Goal: Task Accomplishment & Management: Complete application form

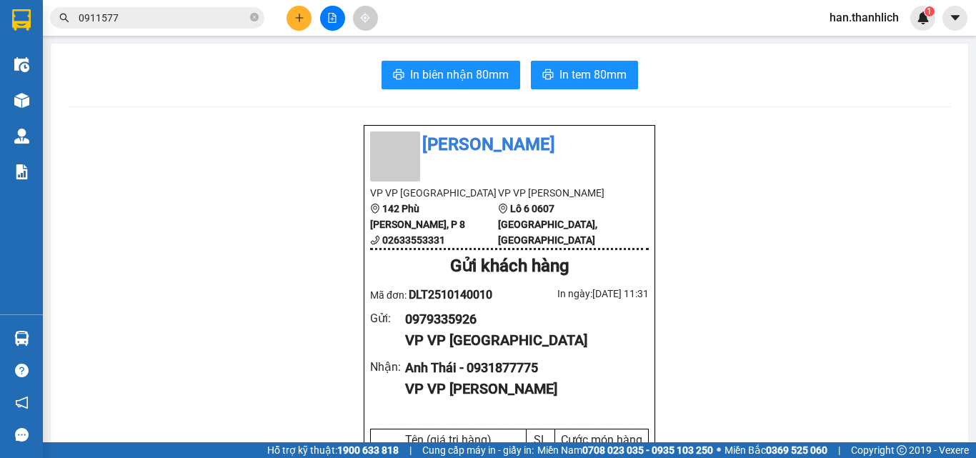
scroll to position [357, 0]
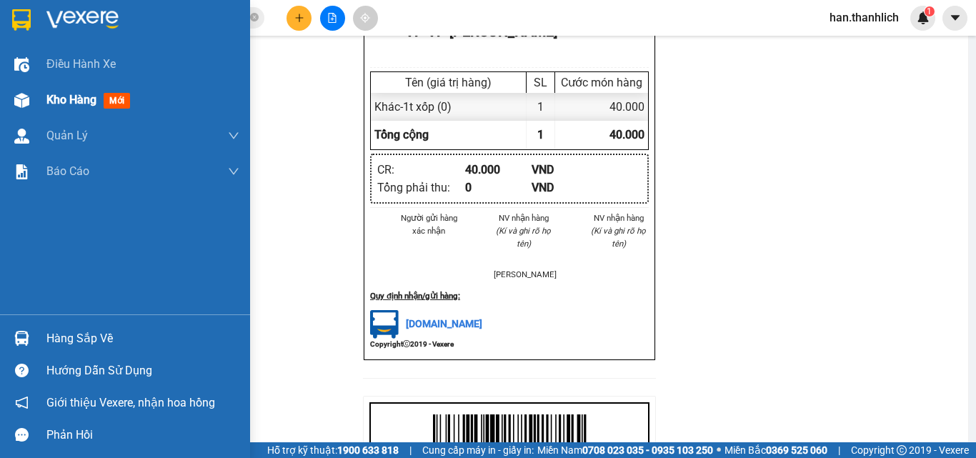
click at [37, 104] on div "Kho hàng mới" at bounding box center [125, 100] width 250 height 36
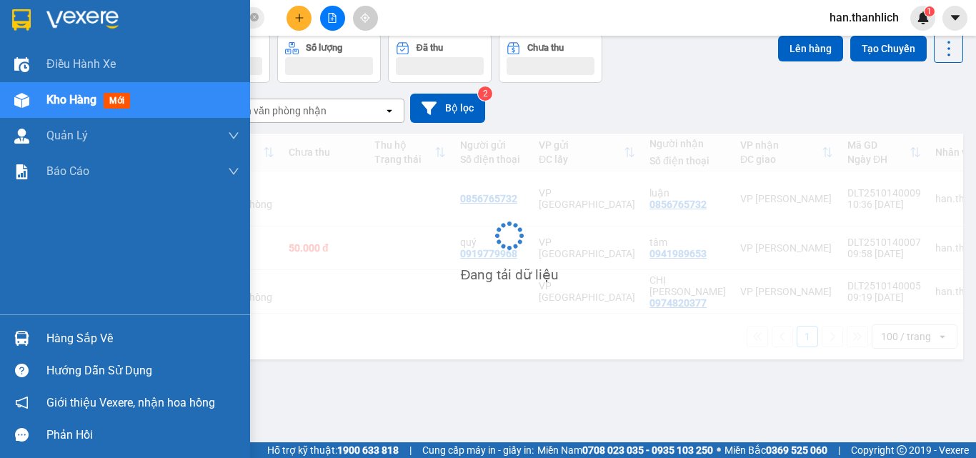
scroll to position [66, 0]
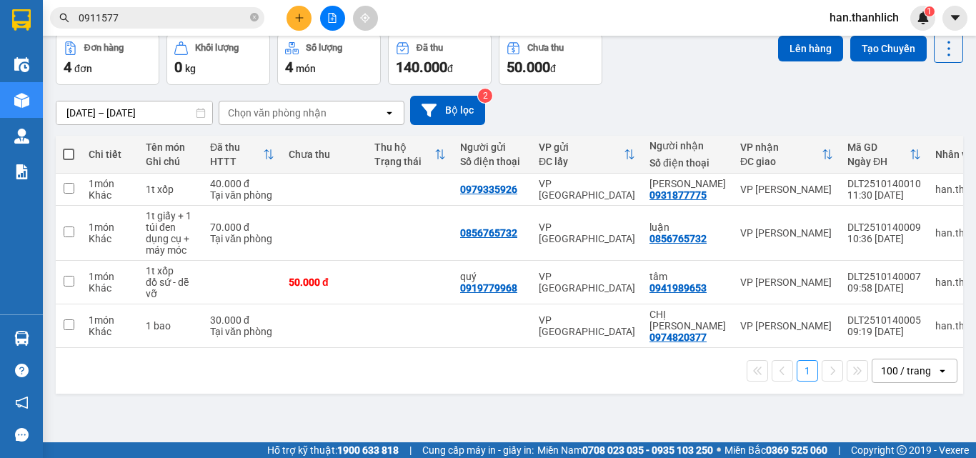
click at [283, 22] on div at bounding box center [332, 18] width 107 height 25
click at [293, 13] on button at bounding box center [298, 18] width 25 height 25
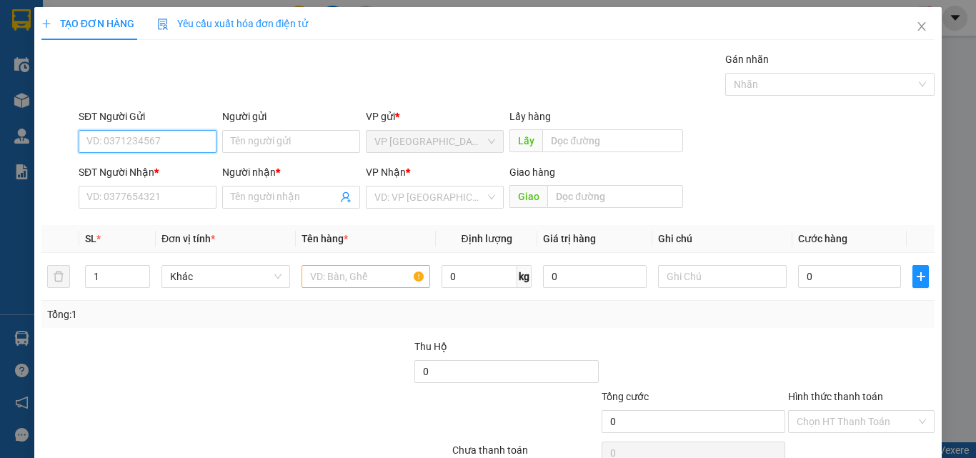
click at [184, 146] on input "SĐT Người Gửi" at bounding box center [148, 141] width 138 height 23
type input "0343258509"
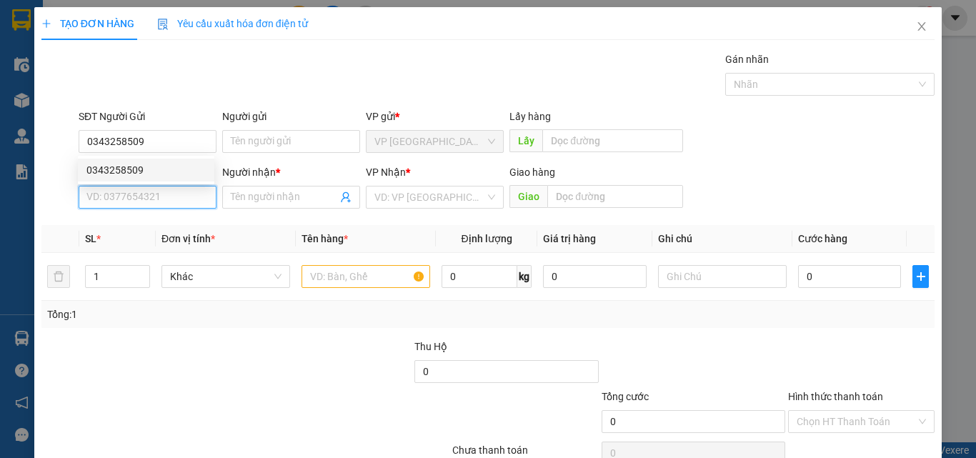
click at [194, 203] on input "SĐT Người Nhận *" at bounding box center [148, 197] width 138 height 23
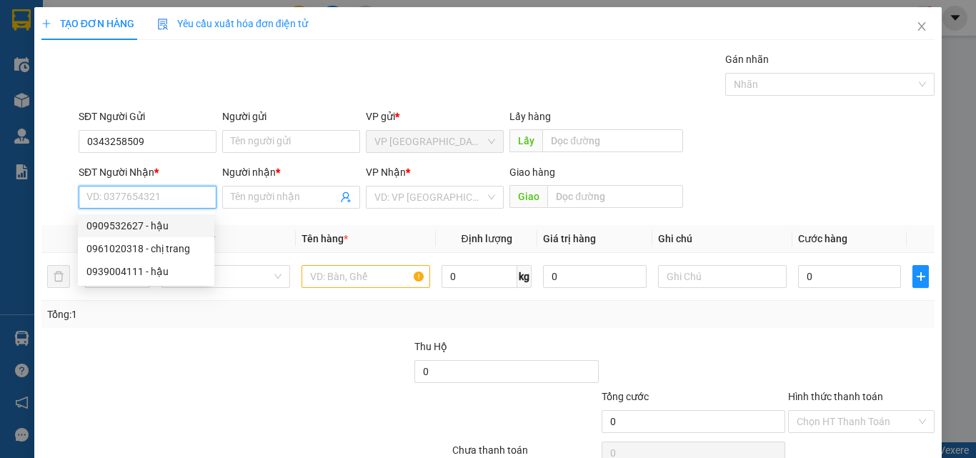
click at [177, 230] on div "0909532627 - hậu" at bounding box center [145, 226] width 119 height 16
type input "0909532627"
type input "hậu"
type input "N3 HÀM ĐỨC"
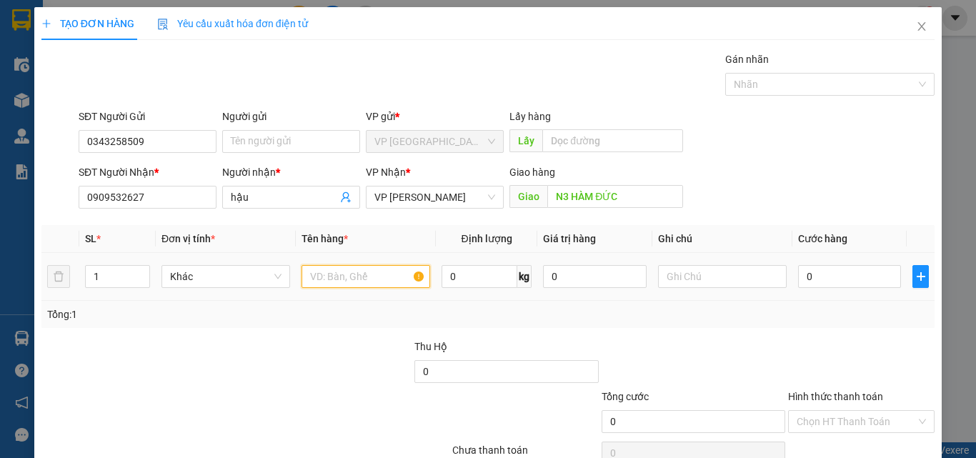
click at [350, 274] on input "text" at bounding box center [365, 276] width 129 height 23
type input "1t giấy"
click at [813, 273] on input "0" at bounding box center [849, 276] width 103 height 23
type input "4"
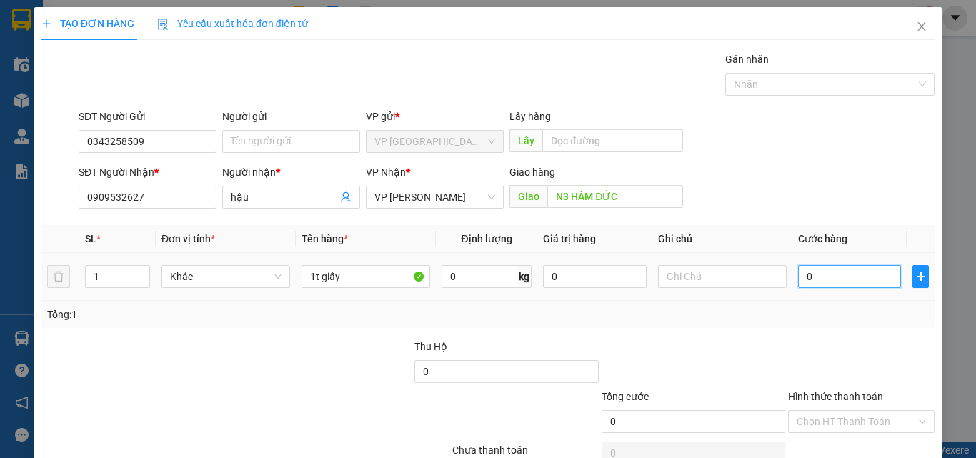
type input "4"
type input "40"
type input "400"
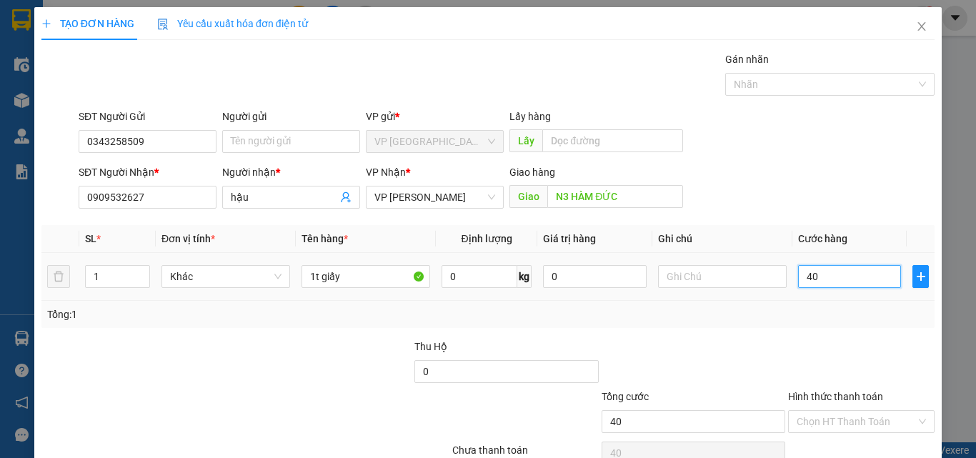
type input "400"
type input "4.000"
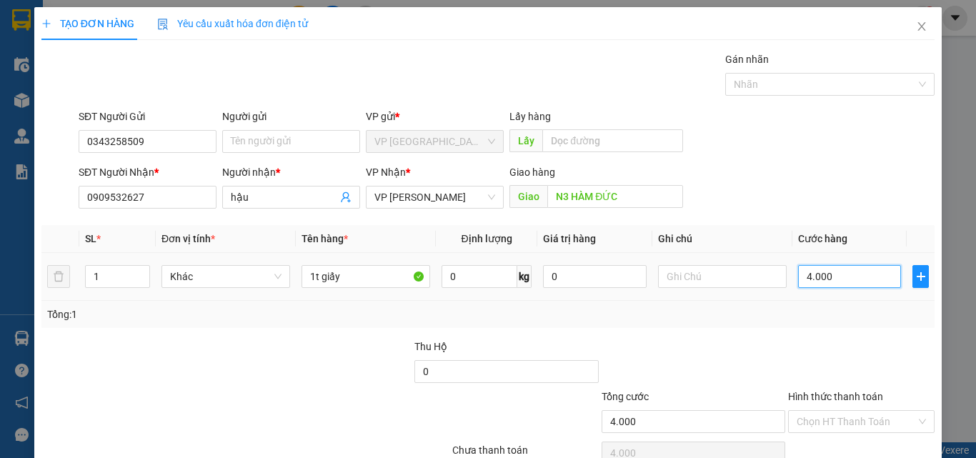
type input "40.000"
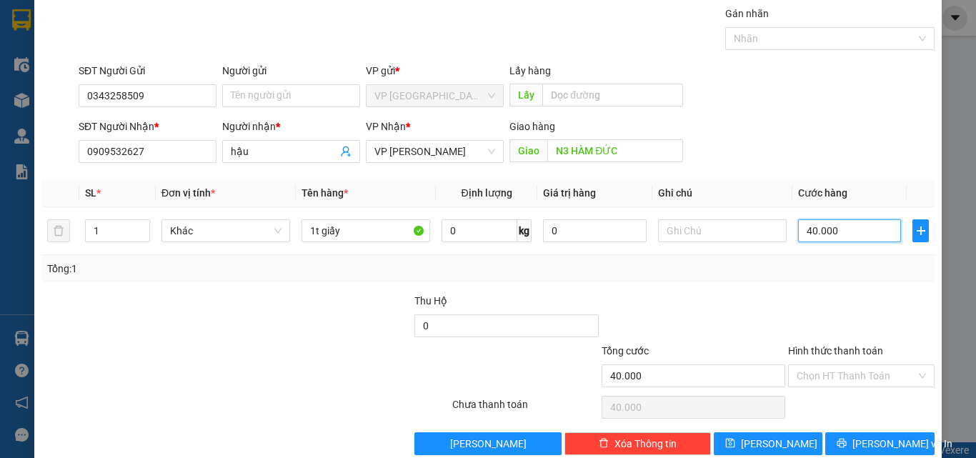
scroll to position [71, 0]
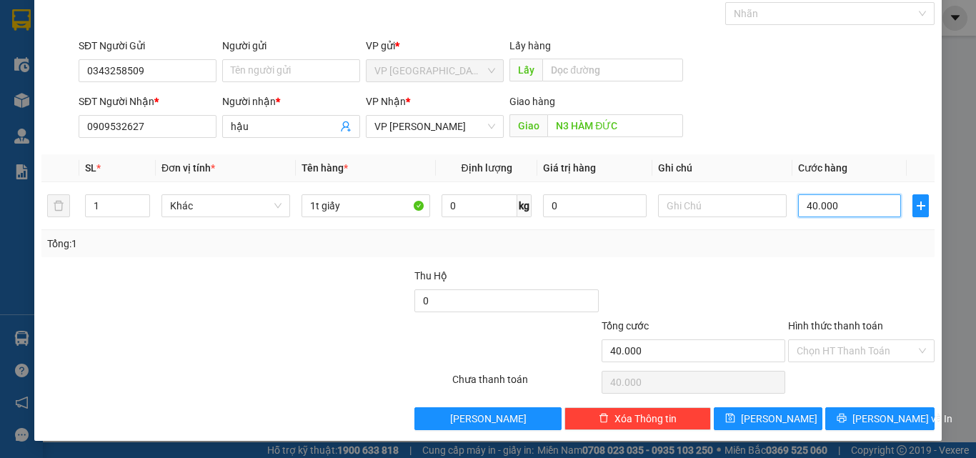
type input "40.000"
click at [839, 338] on div "Hình thức thanh toán" at bounding box center [861, 328] width 146 height 21
click at [841, 353] on input "Hình thức thanh toán" at bounding box center [855, 350] width 119 height 21
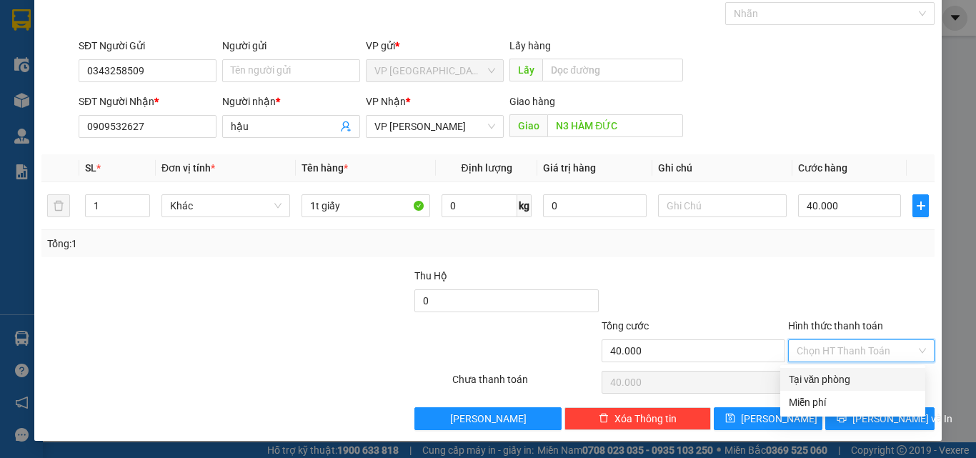
click at [841, 375] on div "Tại văn phòng" at bounding box center [853, 379] width 128 height 16
type input "0"
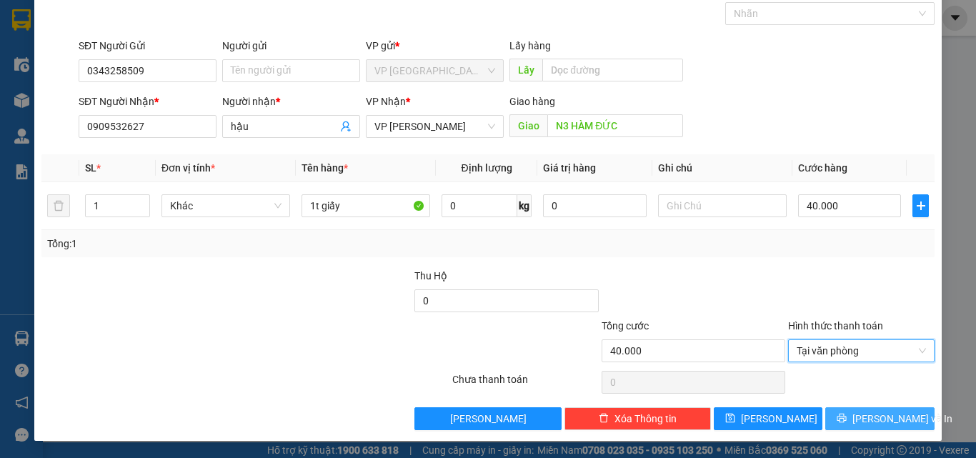
click at [881, 414] on span "[PERSON_NAME] và In" at bounding box center [902, 419] width 100 height 16
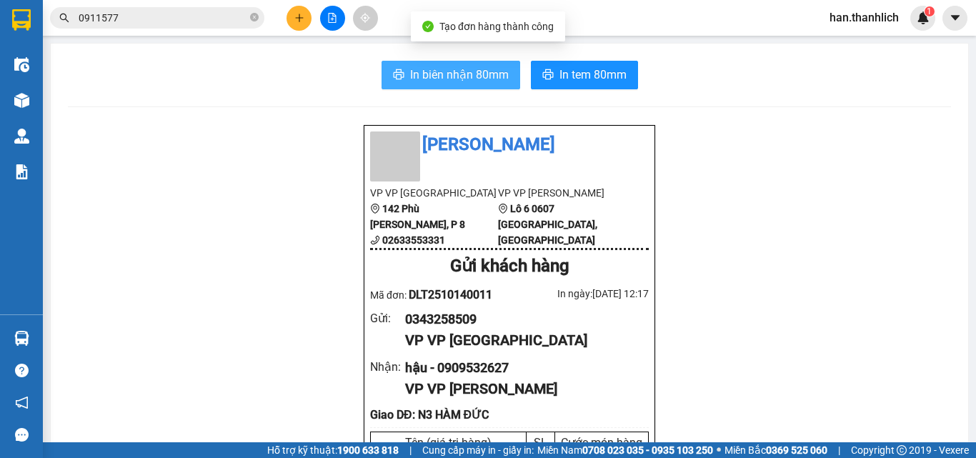
click at [485, 74] on span "In biên nhận 80mm" at bounding box center [459, 75] width 99 height 18
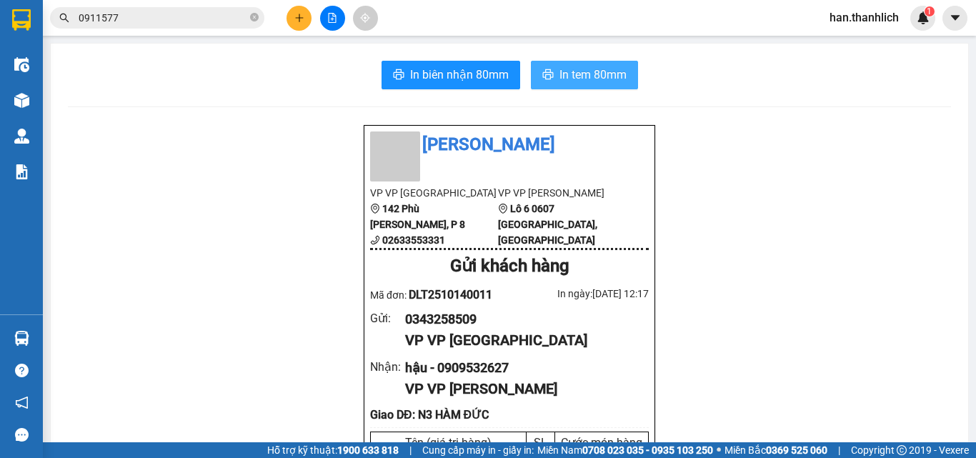
click at [599, 86] on button "In tem 80mm" at bounding box center [584, 75] width 107 height 29
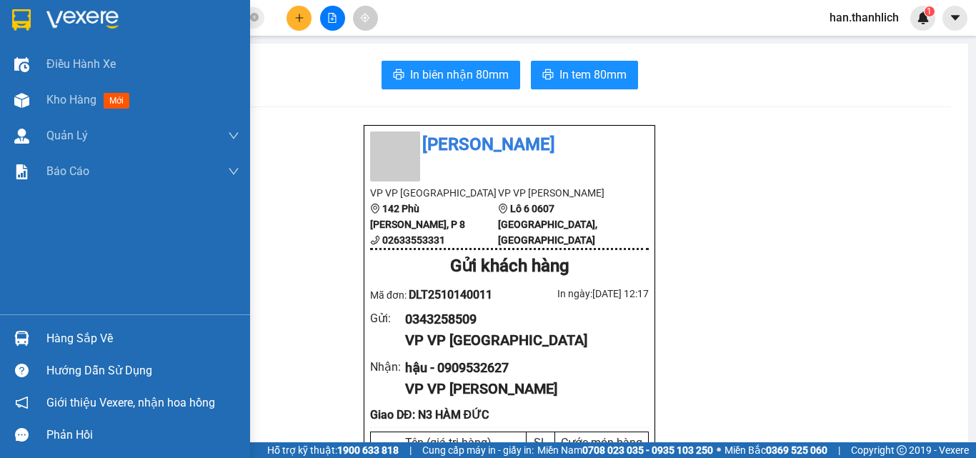
click at [6, 330] on div "Hàng sắp về" at bounding box center [125, 338] width 250 height 32
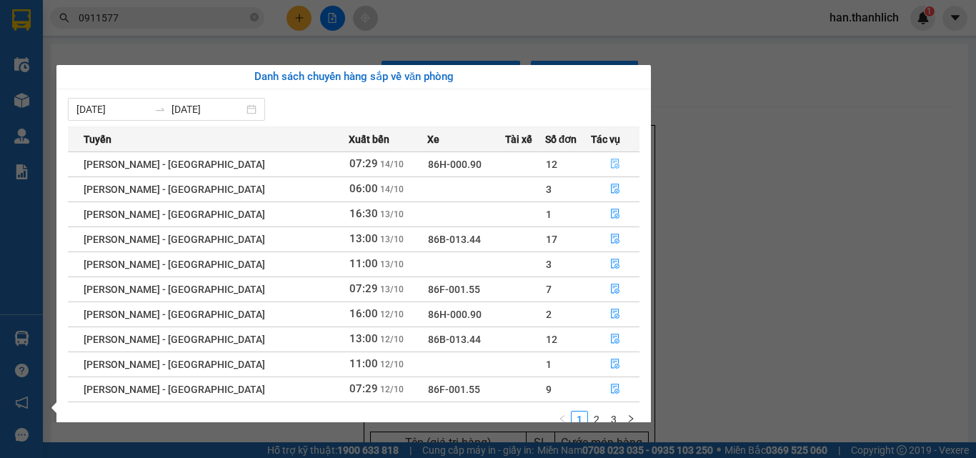
click at [601, 162] on button "button" at bounding box center [614, 164] width 47 height 23
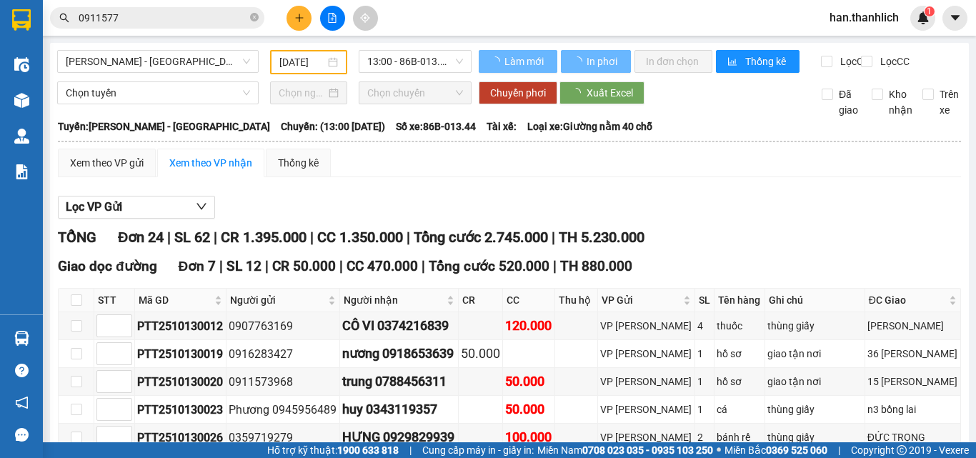
scroll to position [143, 0]
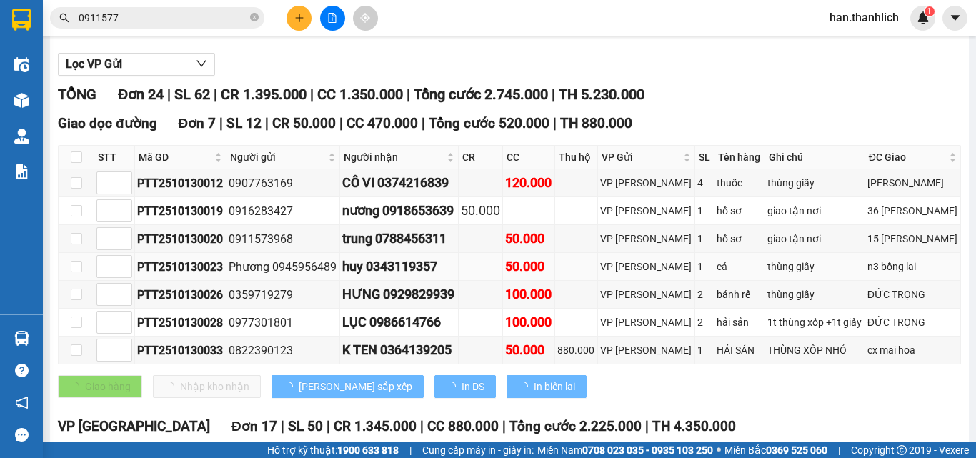
type input "[DATE]"
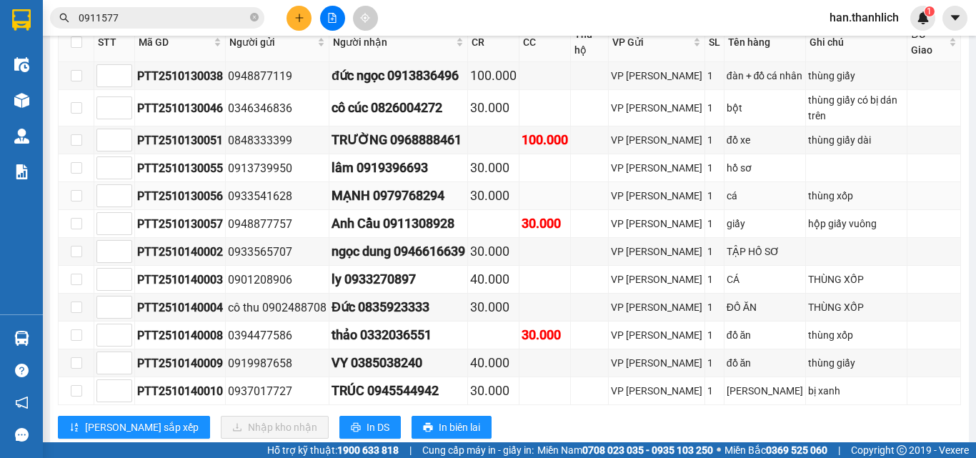
scroll to position [655, 0]
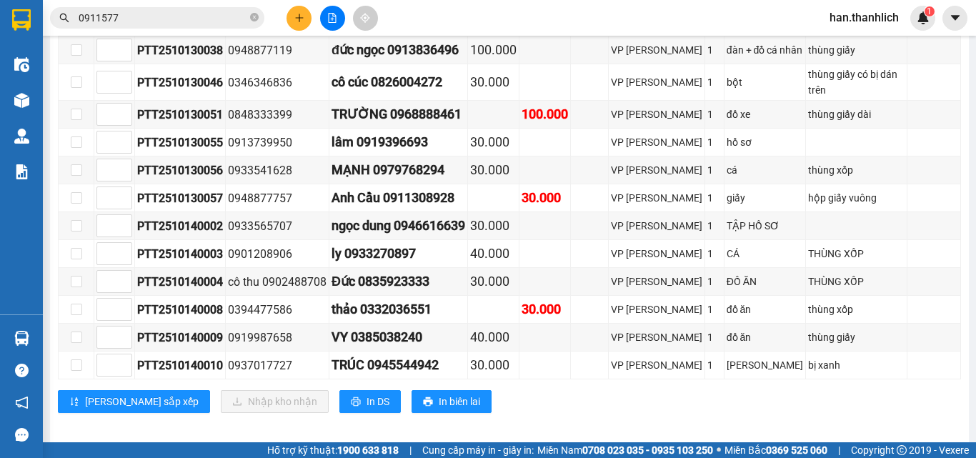
click at [556, 413] on div "VP [GEOGRAPHIC_DATA] Đơn 12 | SL 12 | CR 360.000 | CC 160.000 | Tổng cước 520.0…" at bounding box center [509, 193] width 903 height 459
click at [295, 16] on icon "plus" at bounding box center [299, 18] width 10 height 10
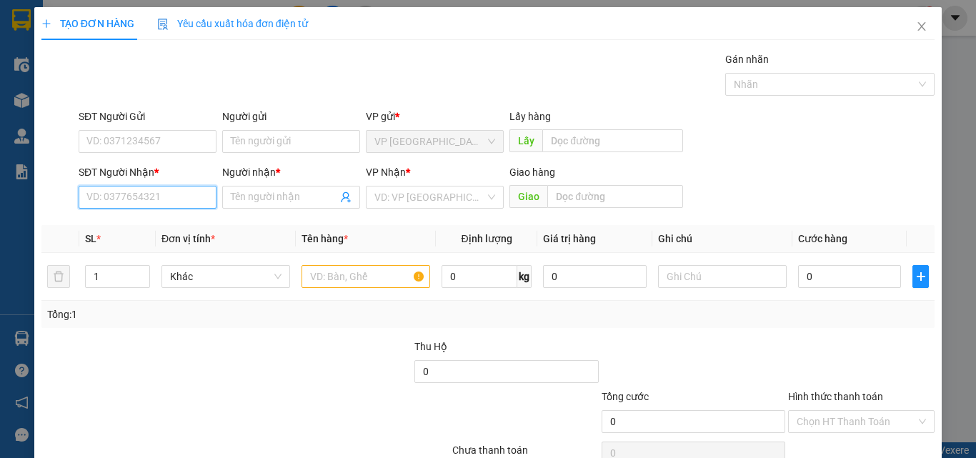
click at [158, 204] on input "SĐT Người Nhận *" at bounding box center [148, 197] width 138 height 23
click at [164, 222] on div "0947665713 - yến" at bounding box center [145, 226] width 119 height 16
type input "0947665713"
type input "yến"
type input "0947665713"
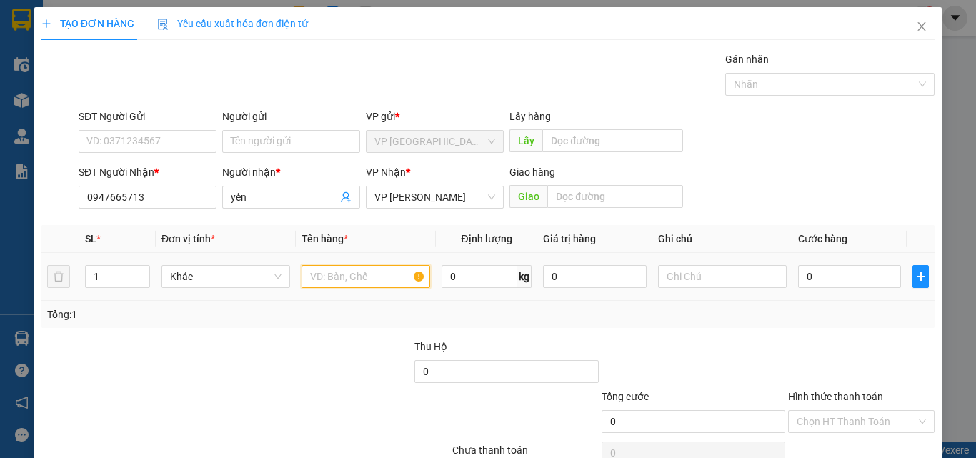
click at [311, 282] on input "text" at bounding box center [365, 276] width 129 height 23
type input "1t giấy"
click at [884, 269] on input "0" at bounding box center [849, 276] width 103 height 23
type input "3"
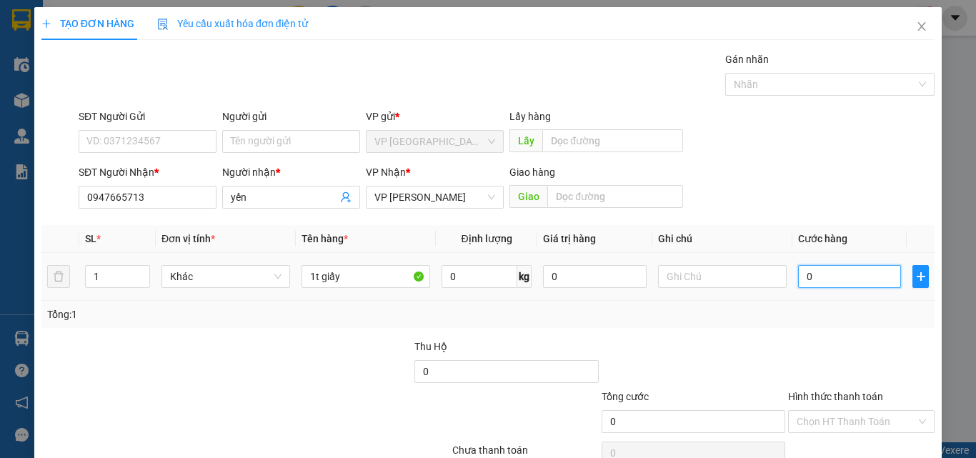
type input "3"
type input "30"
type input "300"
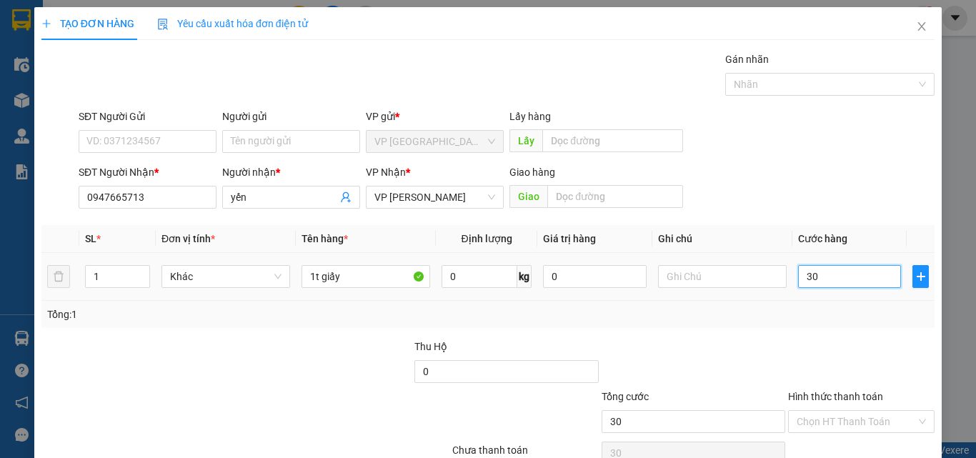
type input "300"
type input "3.000"
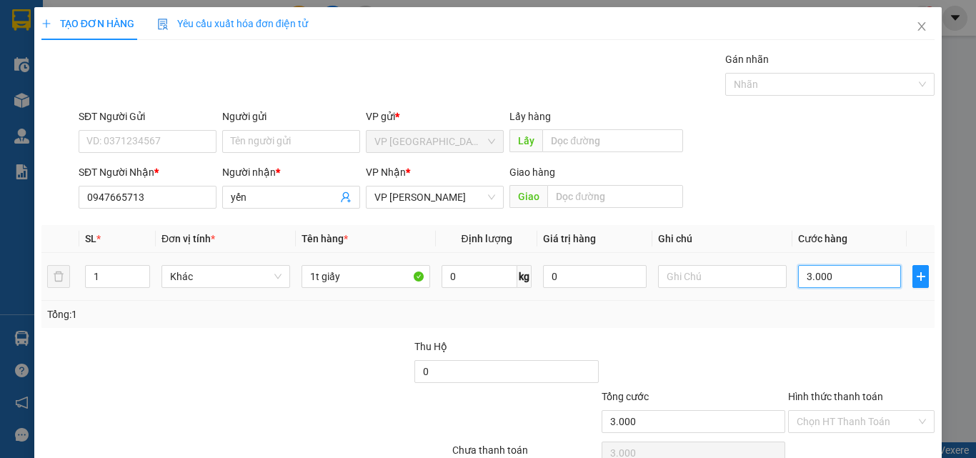
type input "30.000"
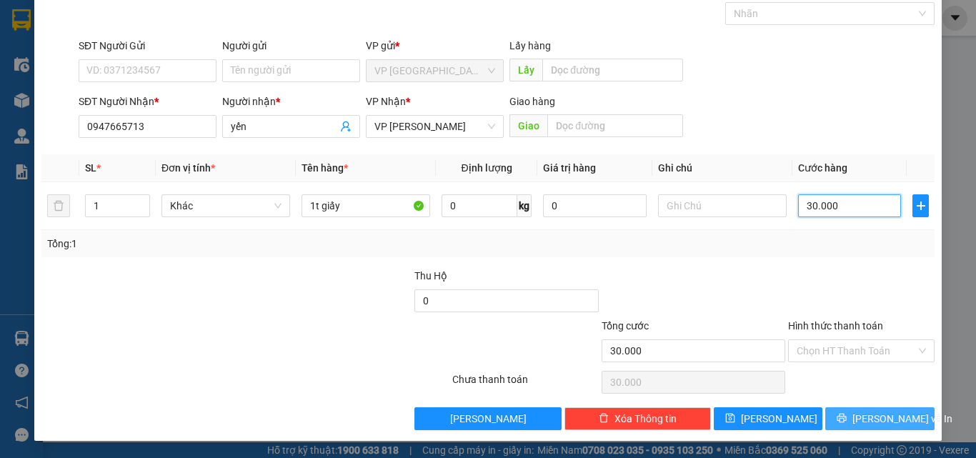
type input "30.000"
click at [881, 423] on span "[PERSON_NAME] và In" at bounding box center [902, 419] width 100 height 16
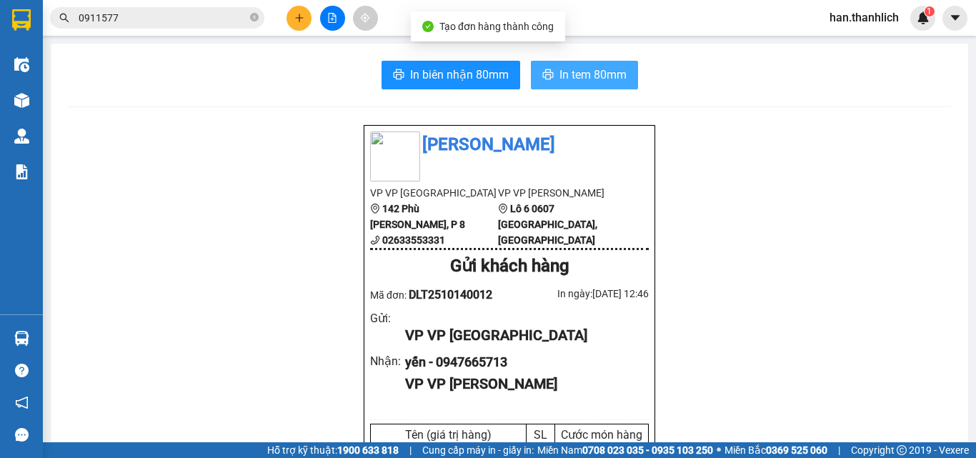
click at [571, 86] on button "In tem 80mm" at bounding box center [584, 75] width 107 height 29
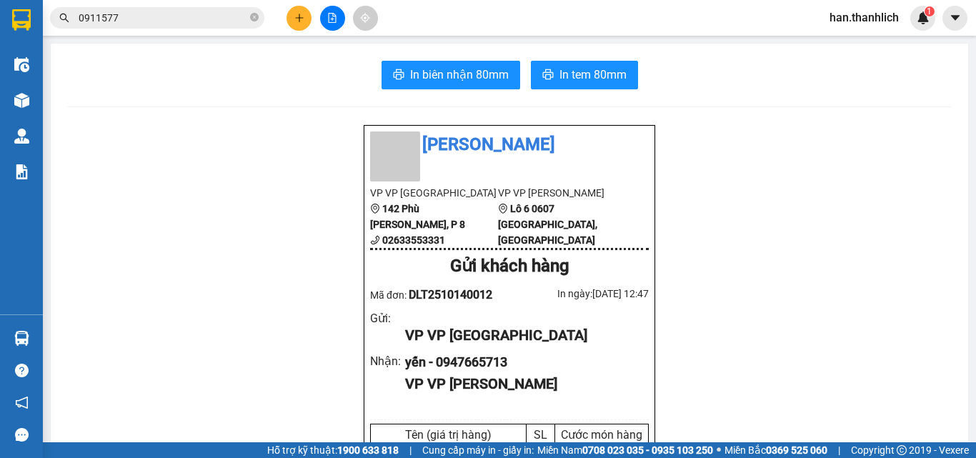
click at [297, 16] on icon "plus" at bounding box center [299, 18] width 10 height 10
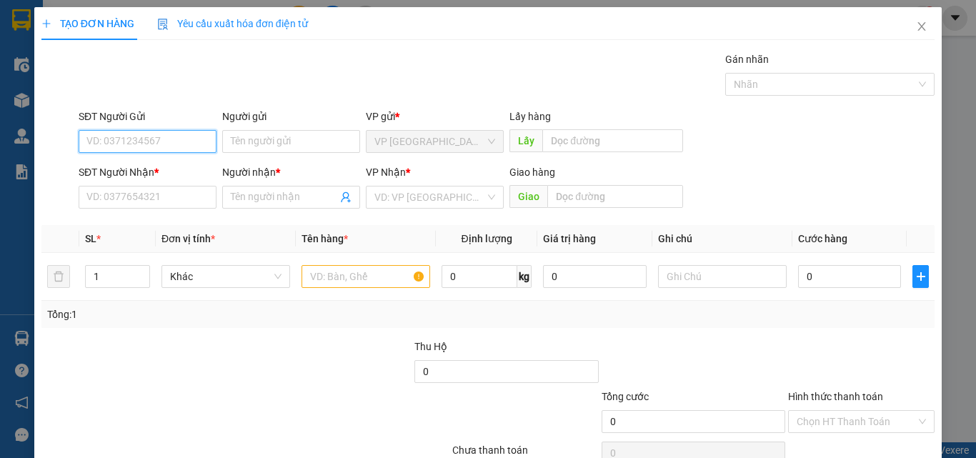
drag, startPoint x: 129, startPoint y: 140, endPoint x: 124, endPoint y: 123, distance: 18.1
click at [129, 138] on input "SĐT Người Gửi" at bounding box center [148, 141] width 138 height 23
type input "0964014660"
drag, startPoint x: 124, startPoint y: 169, endPoint x: 179, endPoint y: 192, distance: 58.9
click at [124, 170] on div "0964014660 - tây" at bounding box center [145, 170] width 119 height 16
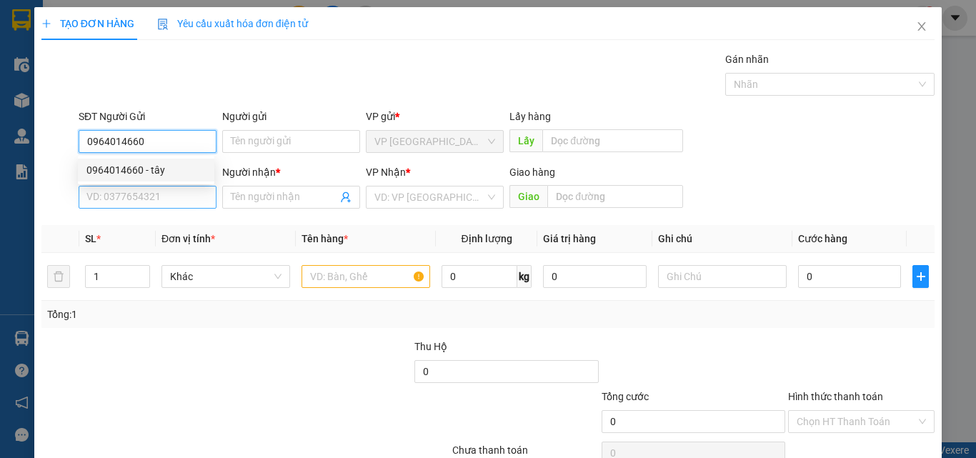
type input "tây"
type input "0969369460"
type input "[PERSON_NAME]"
type input "Ninh Loan"
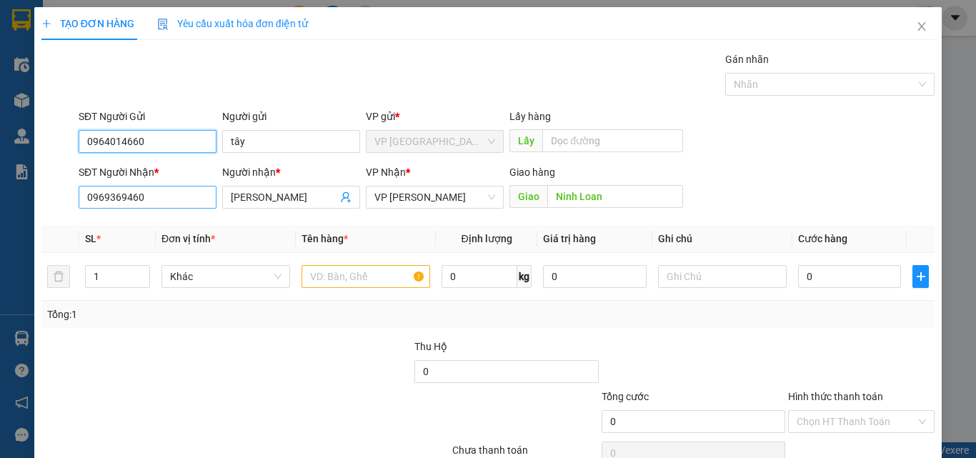
type input "0964014660"
click at [207, 203] on input "0969369460" at bounding box center [148, 197] width 138 height 23
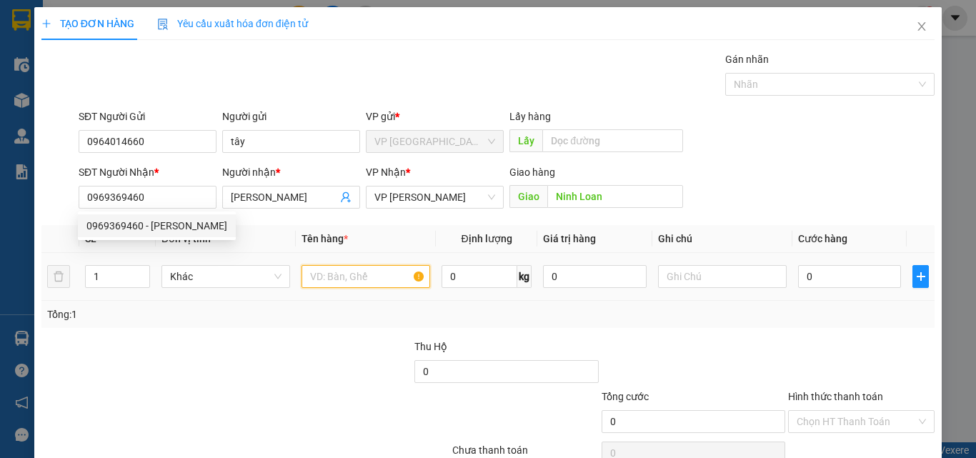
click at [359, 267] on input "text" at bounding box center [365, 276] width 129 height 23
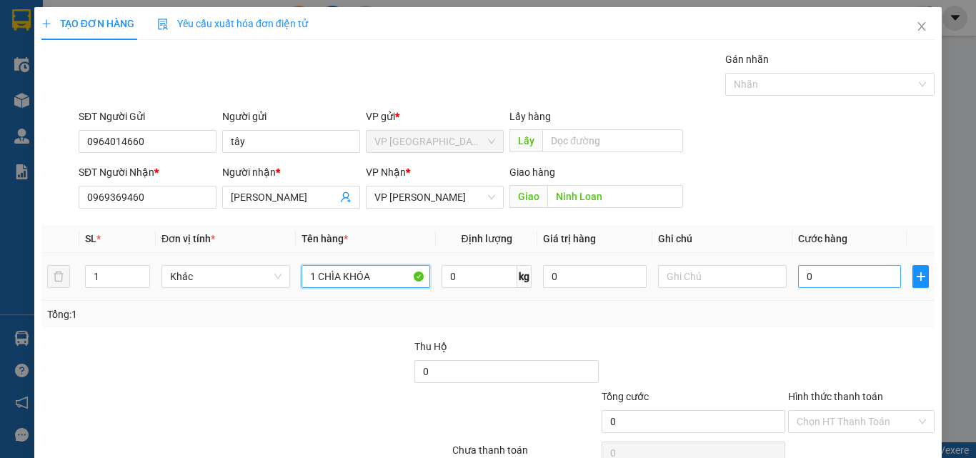
type input "1 CHÌA KHÓA"
click at [840, 275] on input "0" at bounding box center [849, 276] width 103 height 23
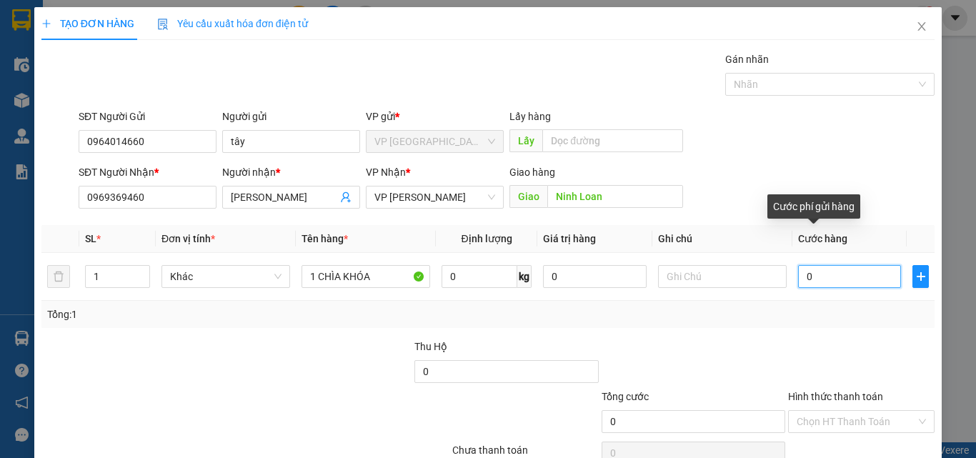
type input "3"
type input "30"
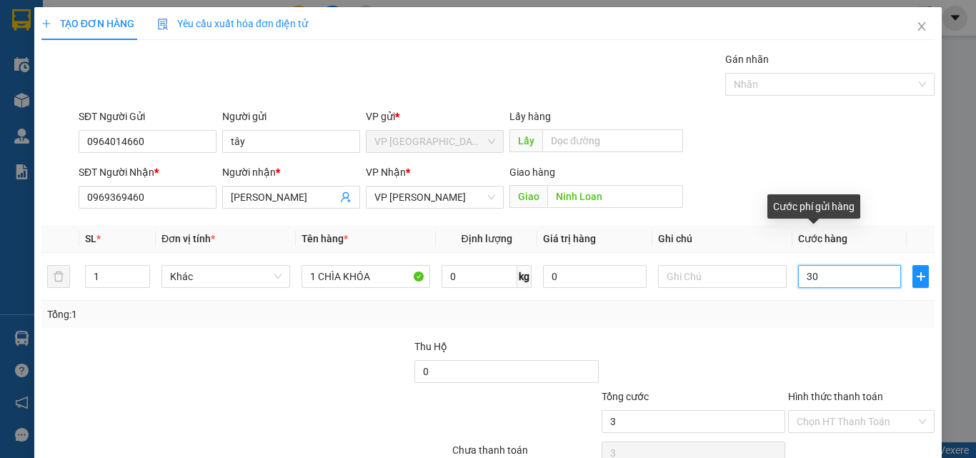
type input "30"
type input "300"
type input "3.000"
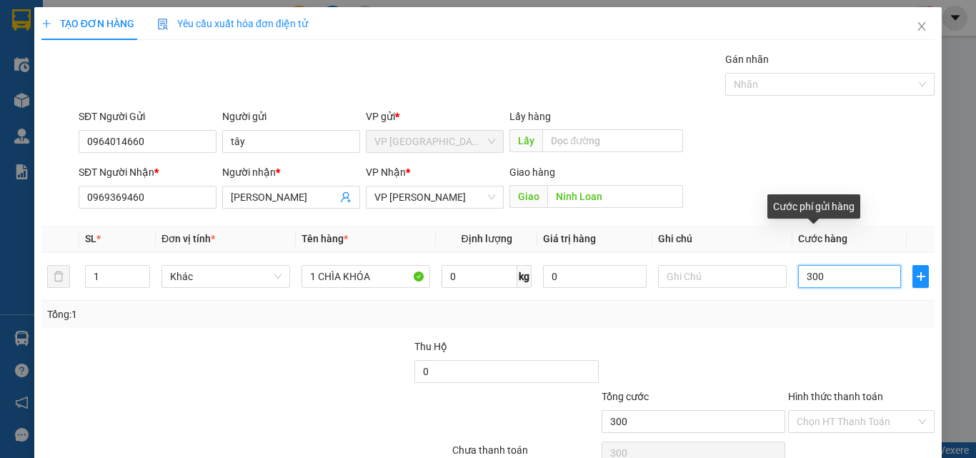
type input "3.000"
type input "30.000"
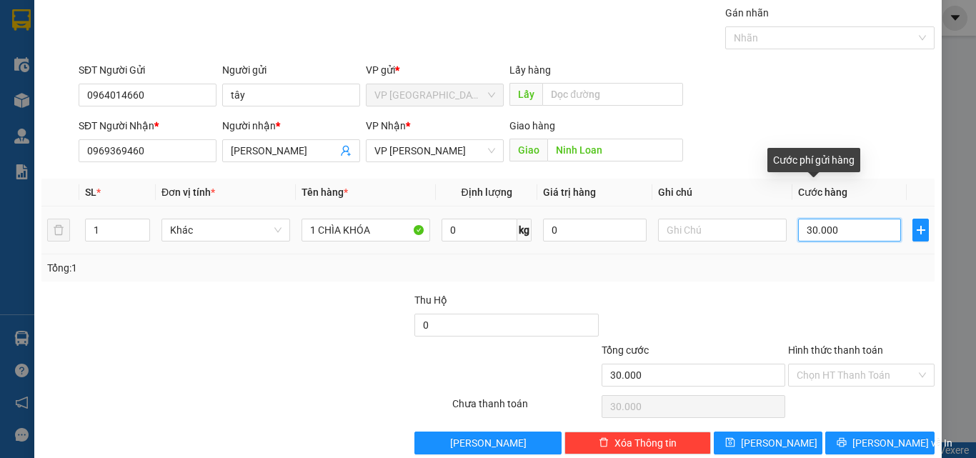
scroll to position [71, 0]
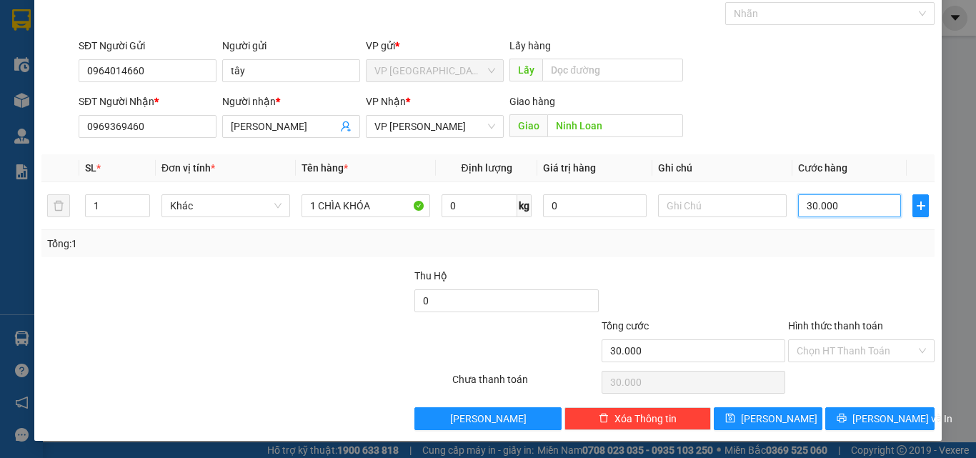
type input "30.000"
click at [768, 272] on div at bounding box center [693, 293] width 186 height 50
click at [826, 348] on input "Hình thức thanh toán" at bounding box center [855, 350] width 119 height 21
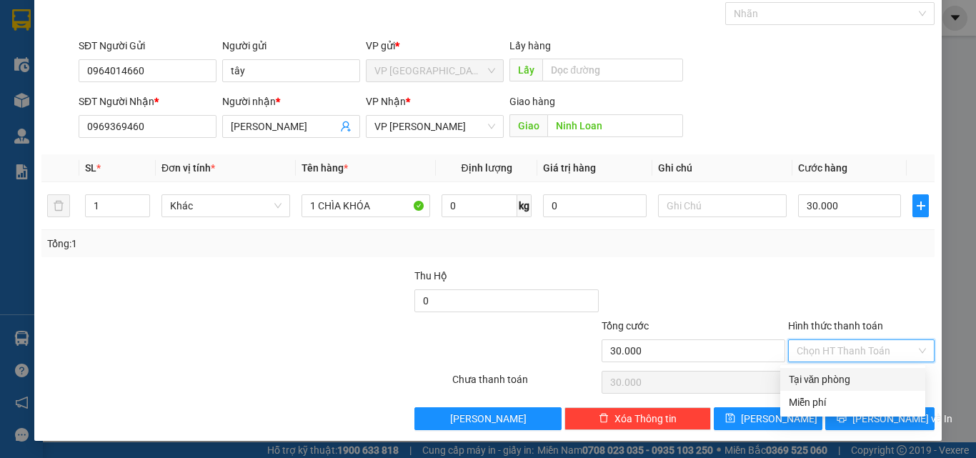
click at [826, 376] on div "Tại văn phòng" at bounding box center [853, 379] width 128 height 16
type input "0"
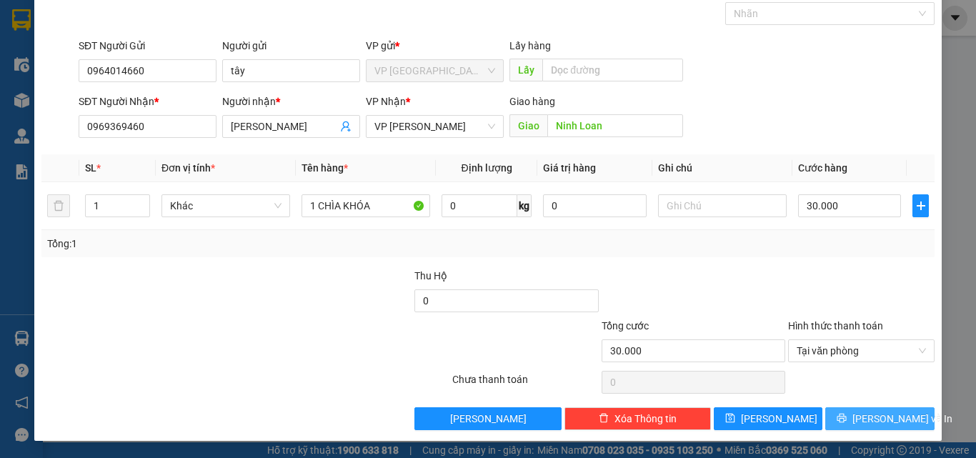
click at [846, 416] on icon "printer" at bounding box center [841, 418] width 9 height 9
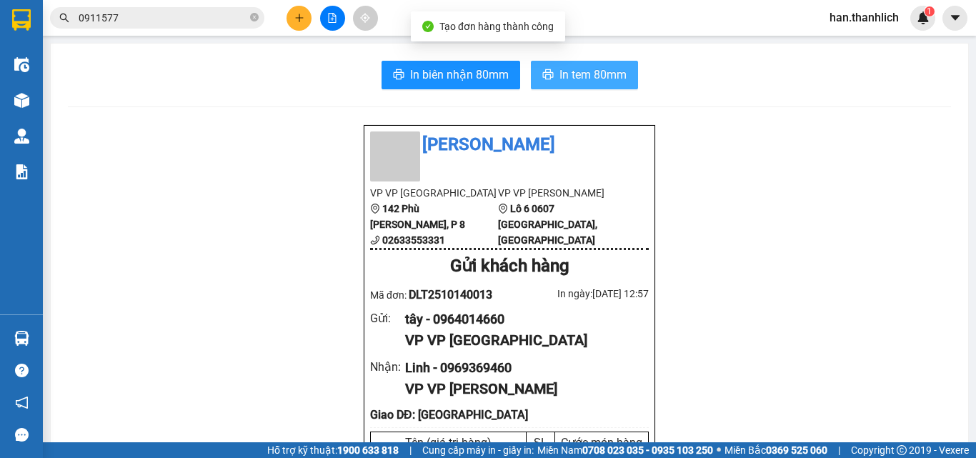
click at [591, 81] on span "In tem 80mm" at bounding box center [592, 75] width 67 height 18
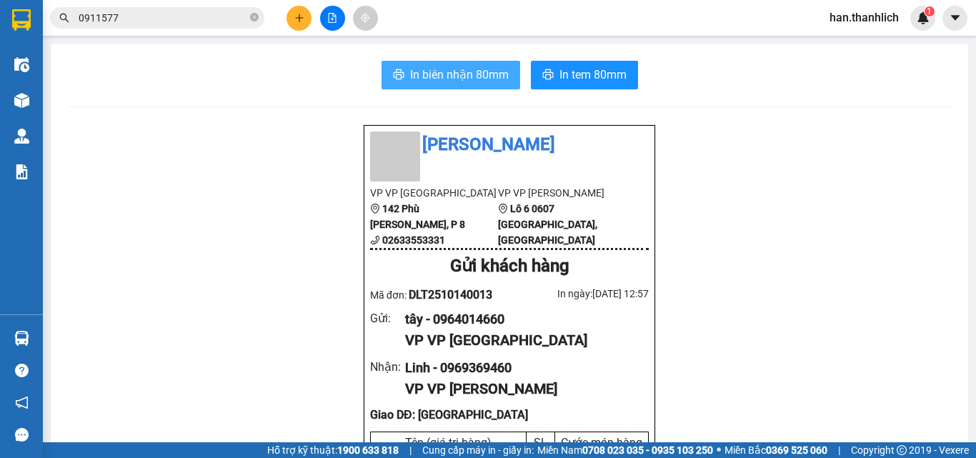
click at [466, 72] on span "In biên nhận 80mm" at bounding box center [459, 75] width 99 height 18
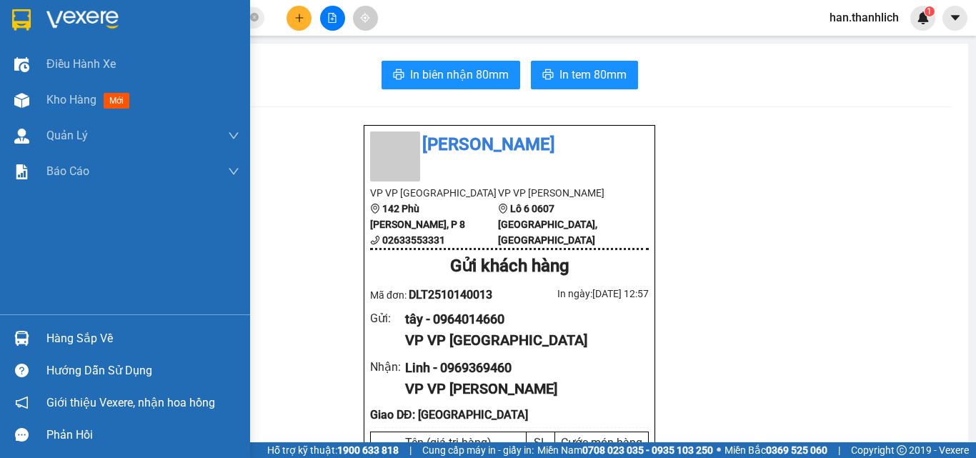
click at [87, 336] on div "Hàng sắp về" at bounding box center [142, 338] width 193 height 21
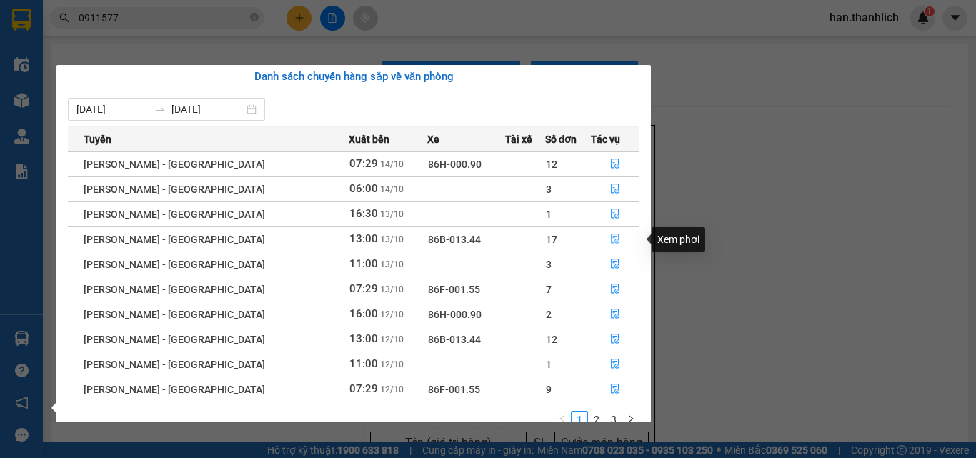
click at [611, 232] on button "button" at bounding box center [614, 239] width 47 height 23
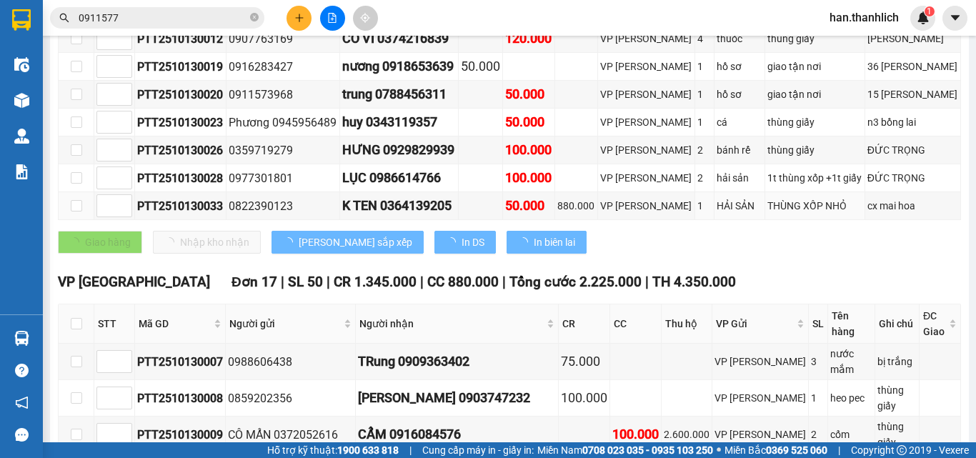
type input "[DATE]"
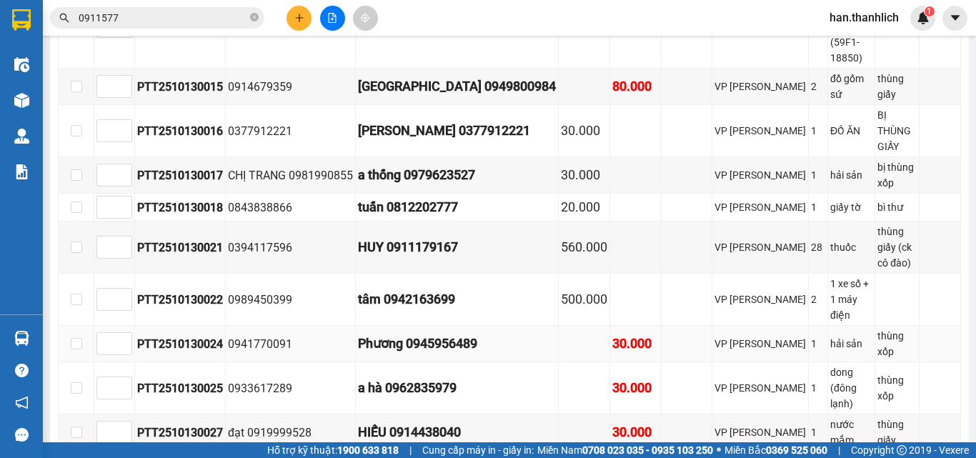
scroll to position [789, 0]
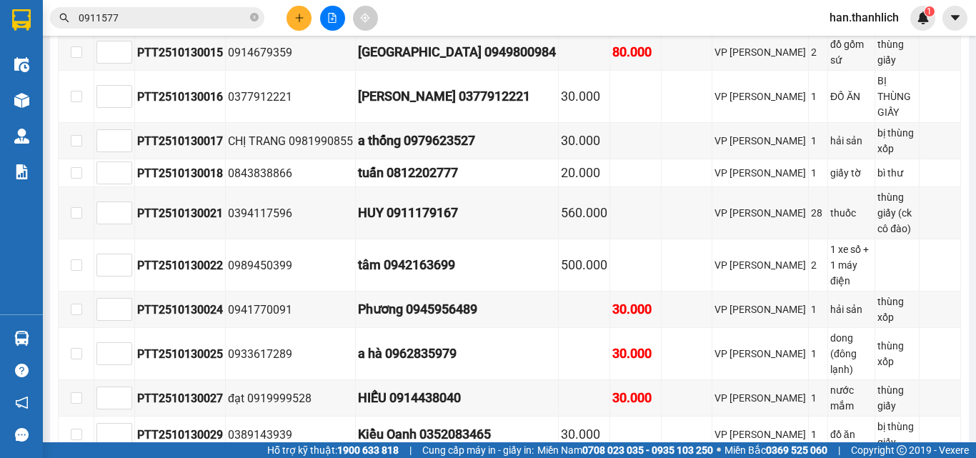
drag, startPoint x: 466, startPoint y: 355, endPoint x: 392, endPoint y: 362, distance: 74.6
copy div "0397244869"
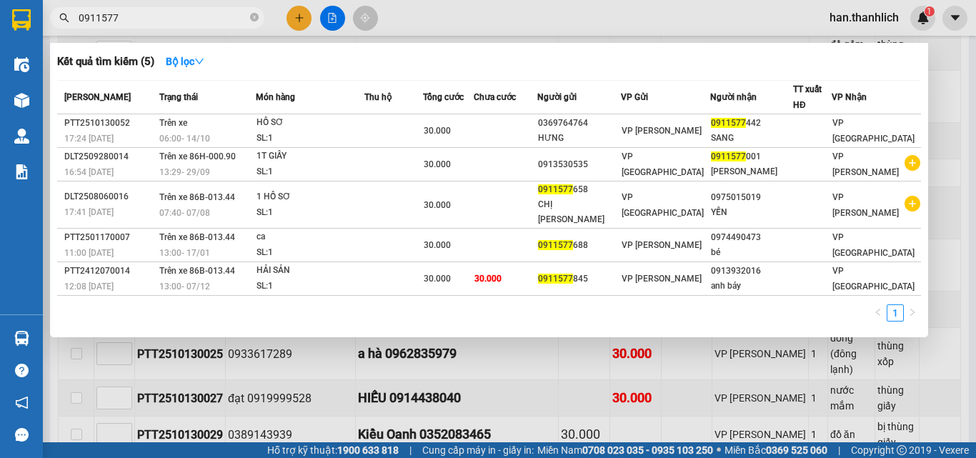
click at [123, 11] on input "0911577" at bounding box center [163, 18] width 169 height 16
drag, startPoint x: 123, startPoint y: 11, endPoint x: 91, endPoint y: 21, distance: 32.8
click at [91, 21] on input "0911577" at bounding box center [163, 18] width 169 height 16
paste input "0397244869"
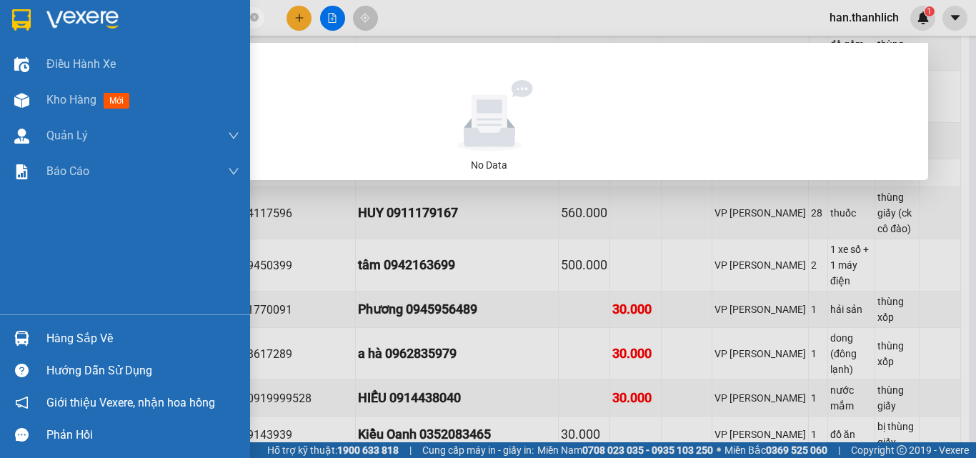
drag, startPoint x: 166, startPoint y: 21, endPoint x: 0, endPoint y: 5, distance: 167.2
click at [0, 5] on section "Kết quả tìm kiếm ( 0 ) Bộ lọc No Data 090397244869 han.thanhlich 1 Điều hành xe…" at bounding box center [488, 229] width 976 height 458
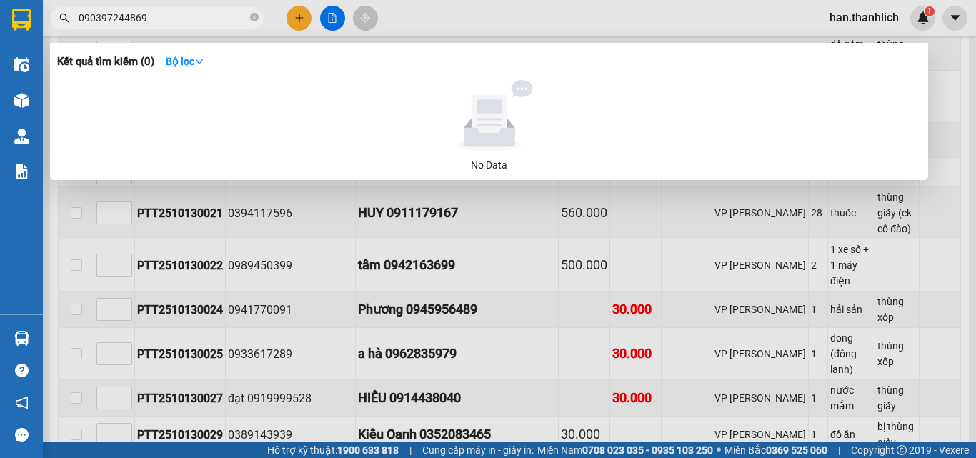
drag, startPoint x: 582, startPoint y: 401, endPoint x: 548, endPoint y: 345, distance: 65.4
click at [584, 398] on div at bounding box center [488, 229] width 976 height 458
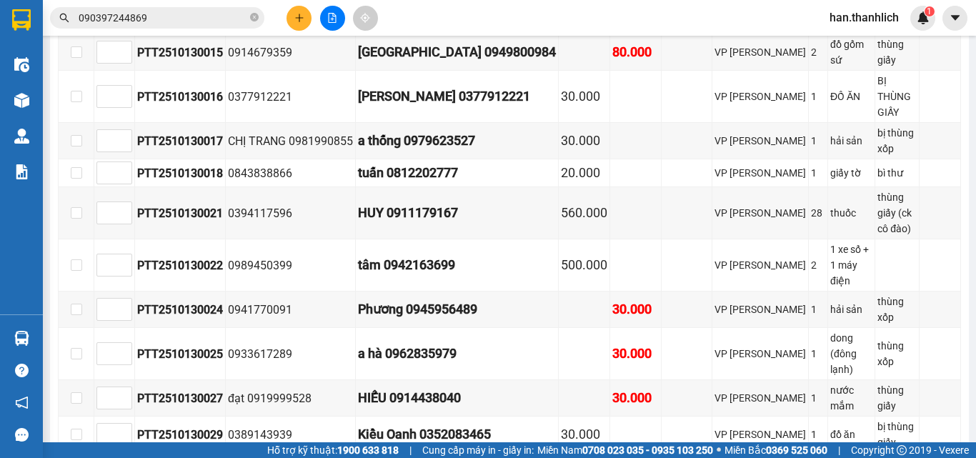
drag, startPoint x: 465, startPoint y: 351, endPoint x: 389, endPoint y: 352, distance: 75.7
copy div "0397244869"
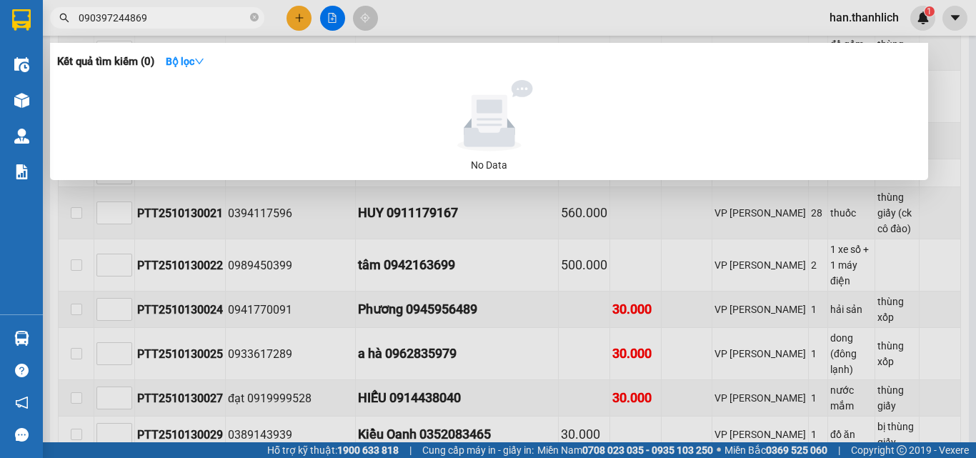
paste input "text"
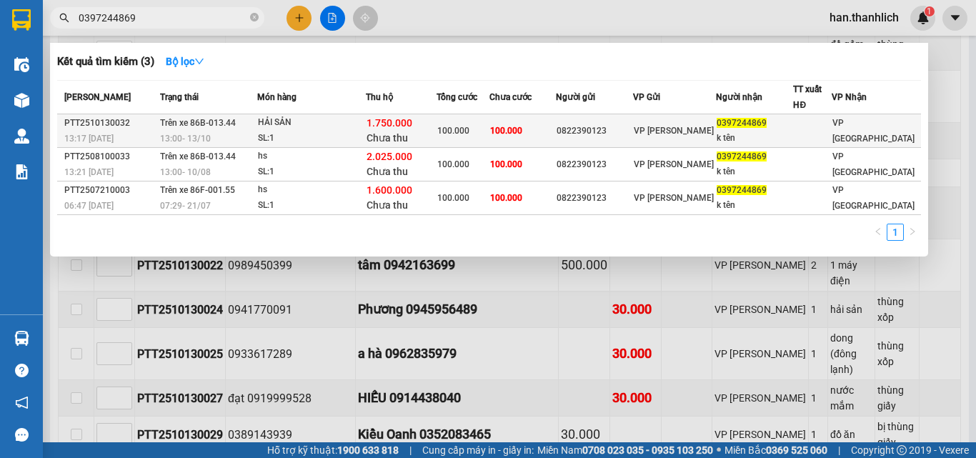
type input "0397244869"
click at [696, 137] on div "VP [PERSON_NAME]" at bounding box center [675, 131] width 82 height 16
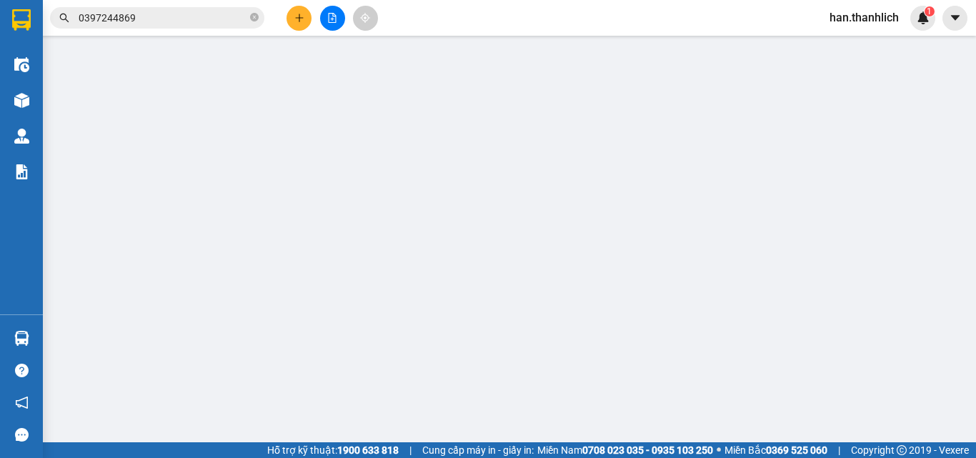
type input "0822390123"
type input "0397244869"
type input "k tên"
type input "1.750.000"
type input "100.000"
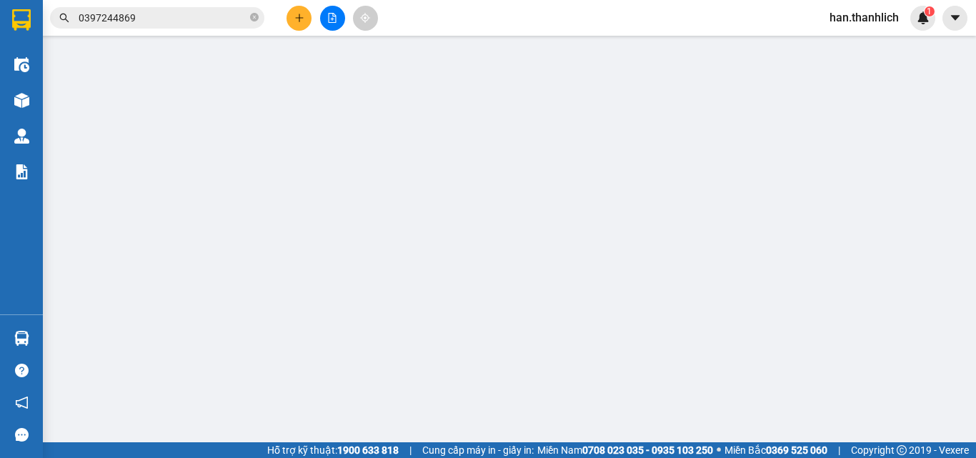
type input "100.000"
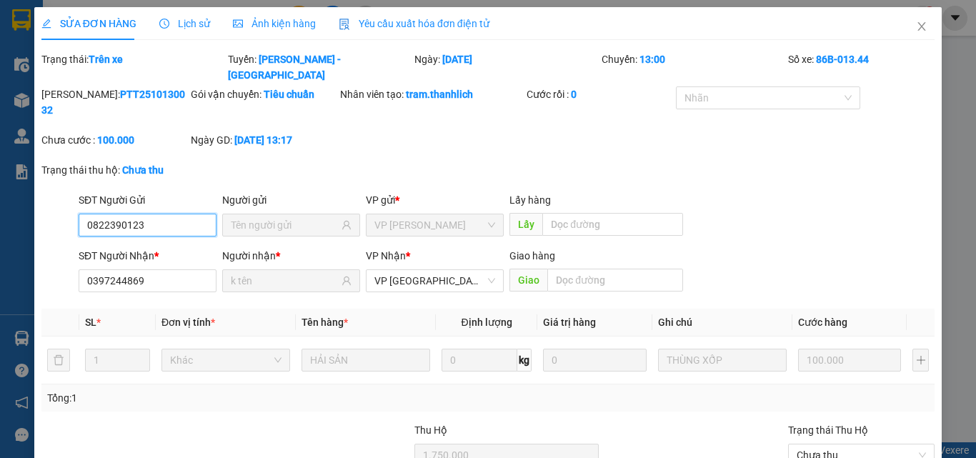
scroll to position [123, 0]
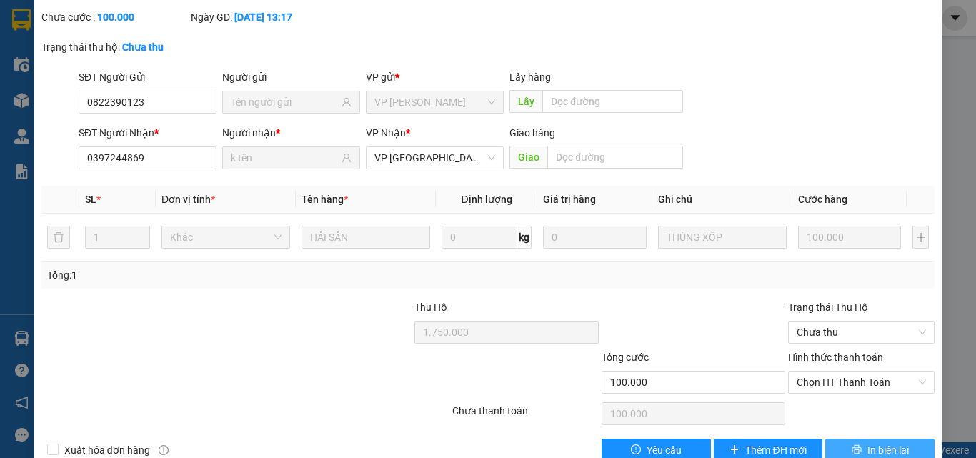
click at [867, 442] on span "In biên lai" at bounding box center [887, 450] width 41 height 16
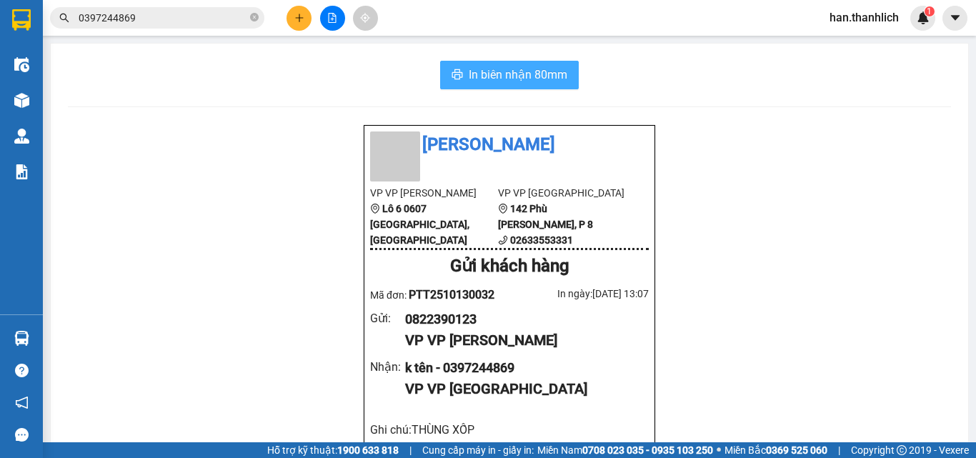
click at [519, 66] on span "In biên nhận 80mm" at bounding box center [518, 75] width 99 height 18
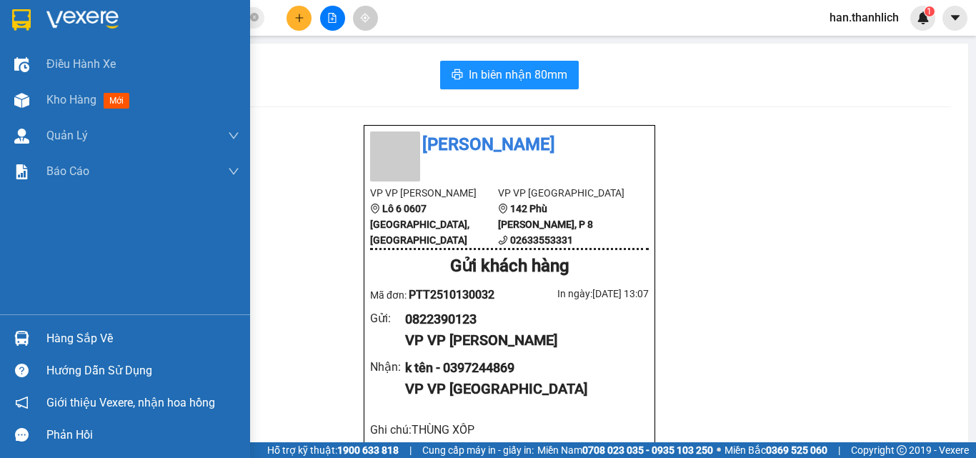
click at [90, 335] on div "Hàng sắp về" at bounding box center [142, 338] width 193 height 21
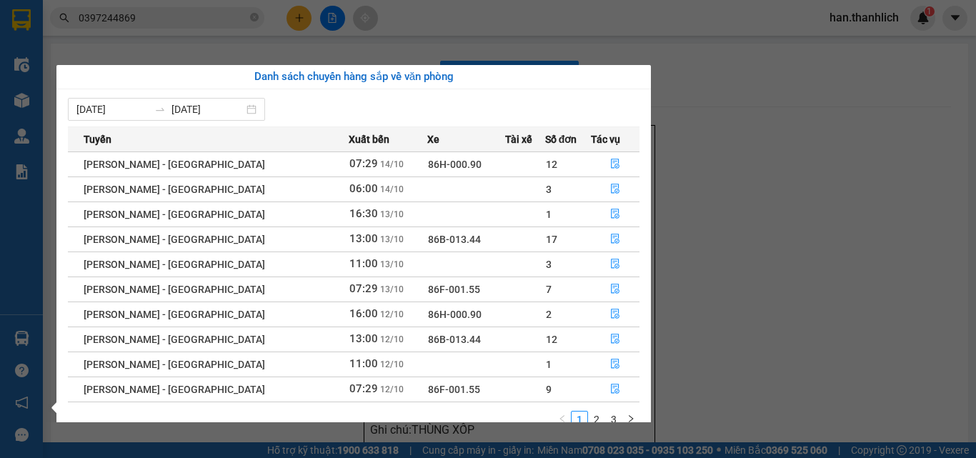
click at [684, 209] on section "Kết quả tìm kiếm ( 3 ) Bộ lọc Mã ĐH Trạng thái Món hàng Thu hộ Tổng cước Chưa c…" at bounding box center [488, 229] width 976 height 458
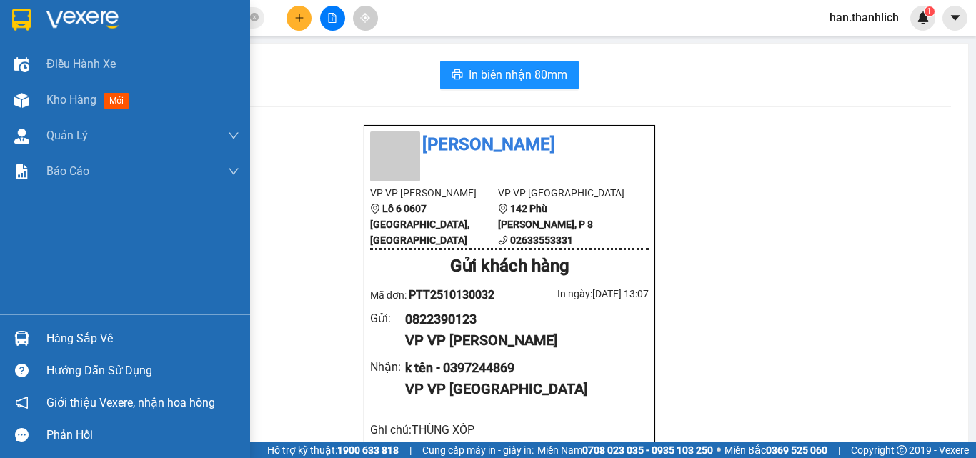
click at [26, 326] on div at bounding box center [21, 338] width 25 height 25
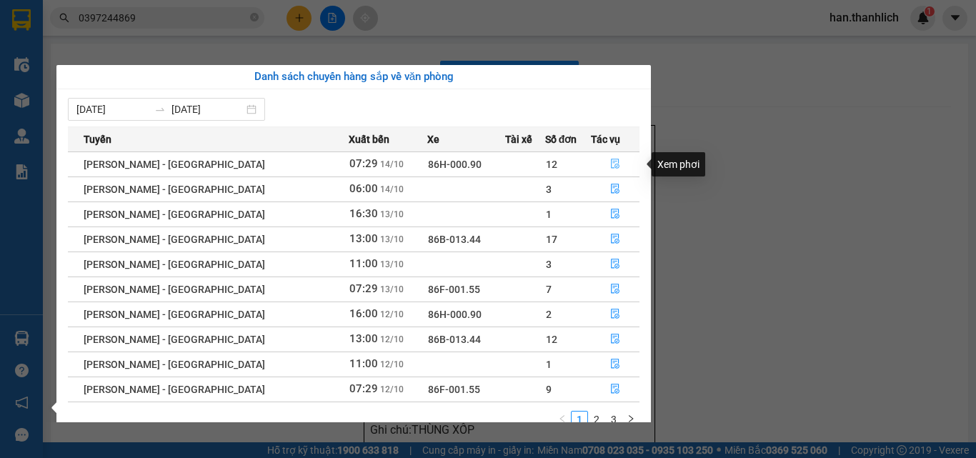
click at [611, 161] on icon "file-done" at bounding box center [615, 164] width 9 height 10
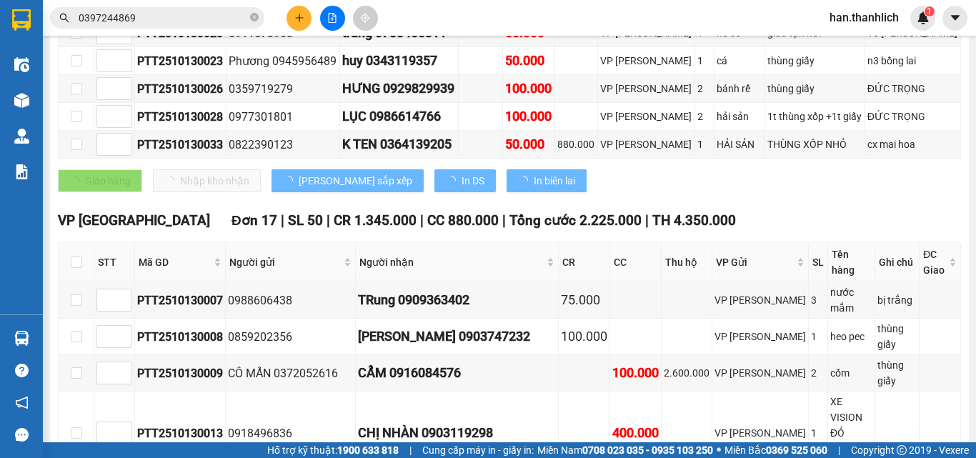
scroll to position [357, 0]
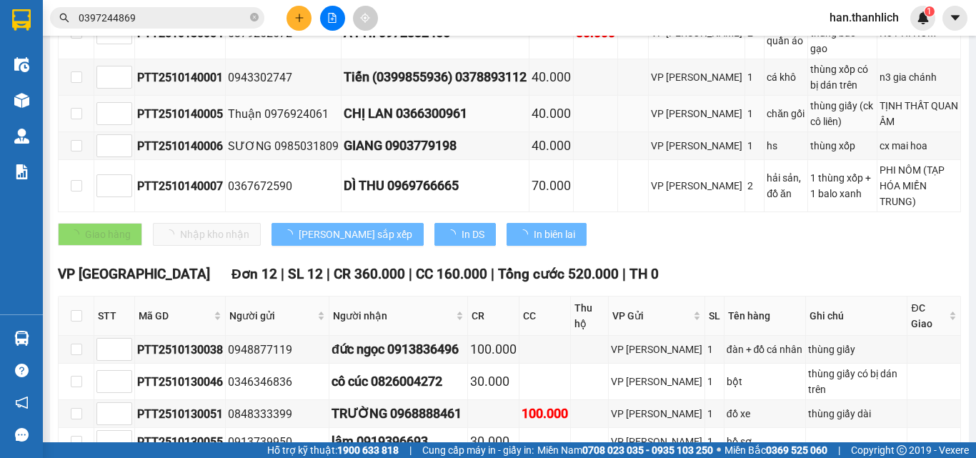
type input "[DATE]"
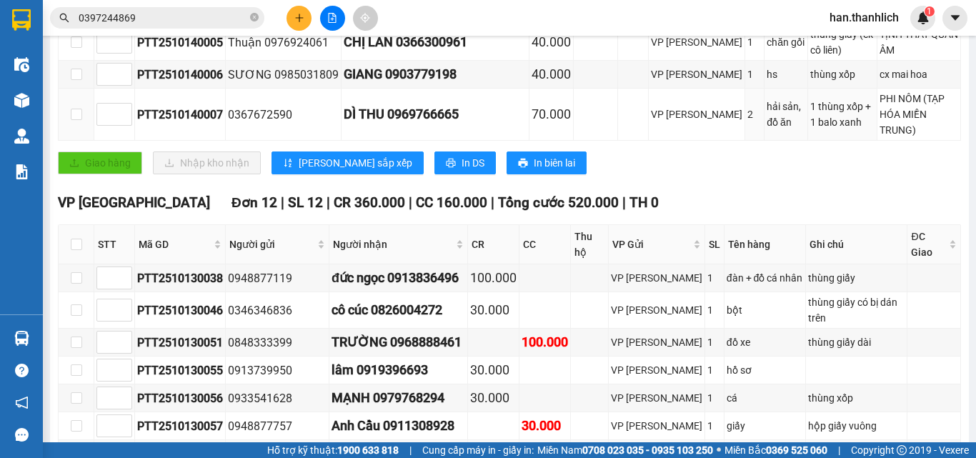
scroll to position [500, 0]
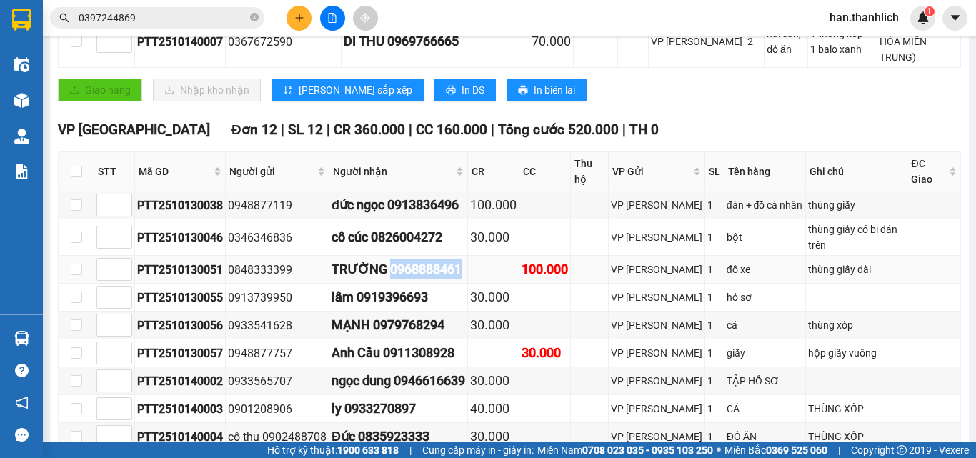
drag, startPoint x: 448, startPoint y: 260, endPoint x: 388, endPoint y: 261, distance: 60.0
click at [388, 261] on div "TRƯỜNG 0968888461" at bounding box center [398, 269] width 134 height 20
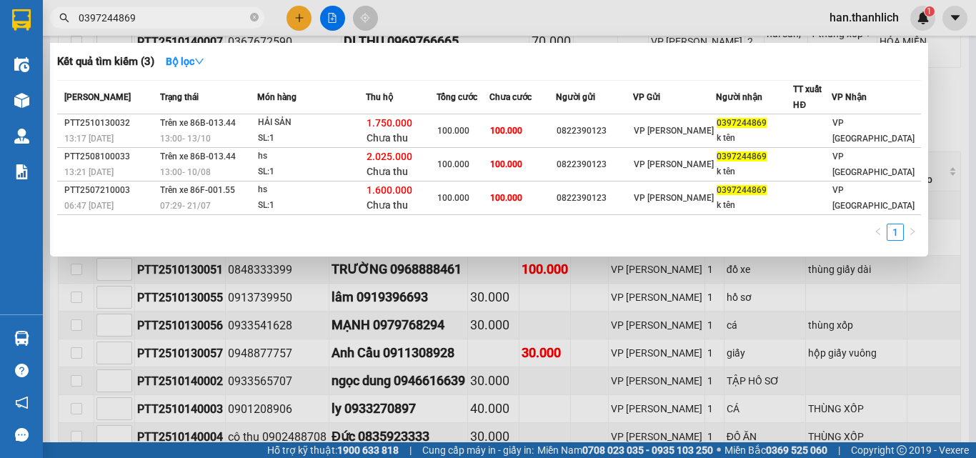
drag, startPoint x: 179, startPoint y: 21, endPoint x: 48, endPoint y: 22, distance: 130.7
click at [48, 22] on div "0397244869" at bounding box center [139, 17] width 279 height 21
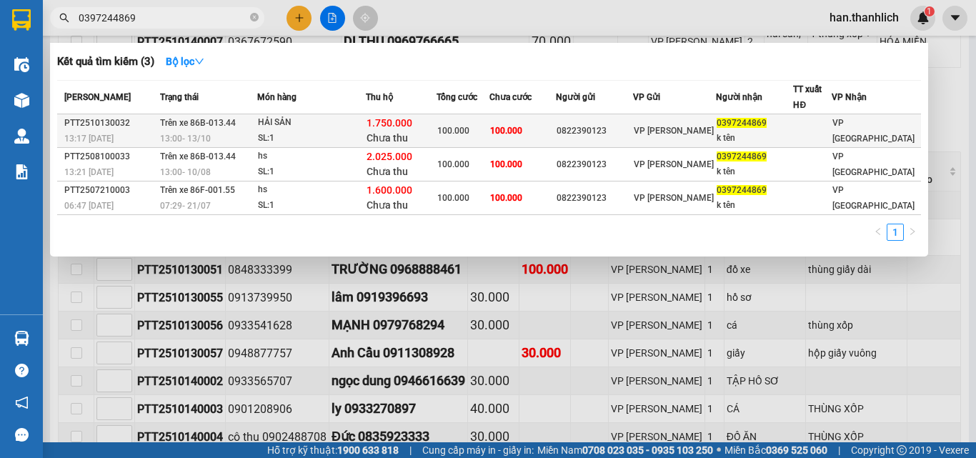
paste input "968888461"
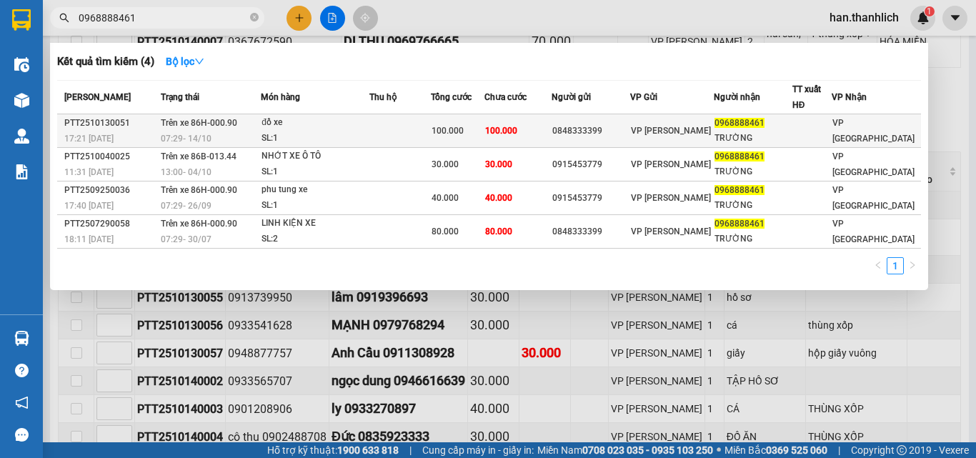
type input "0968888461"
click at [739, 119] on span "0968888461" at bounding box center [739, 123] width 50 height 10
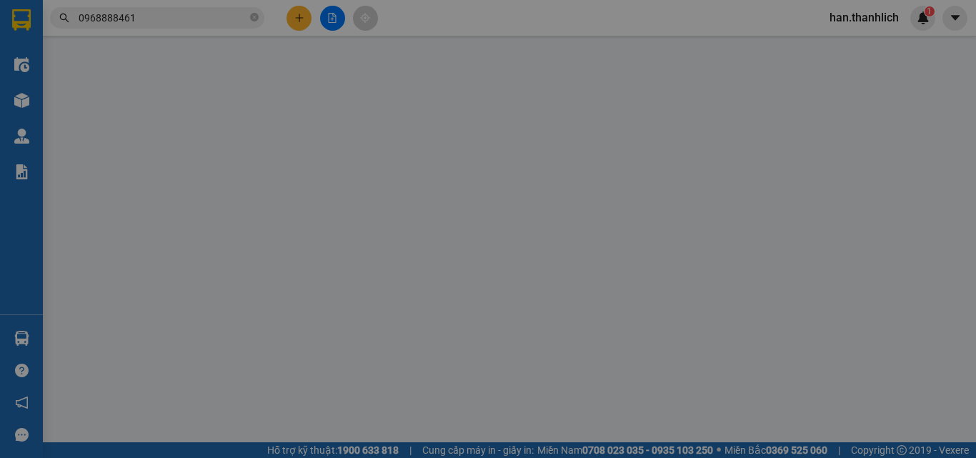
type input "0848333399"
type input "0968888461"
type input "TRƯỜNG"
type input "100.000"
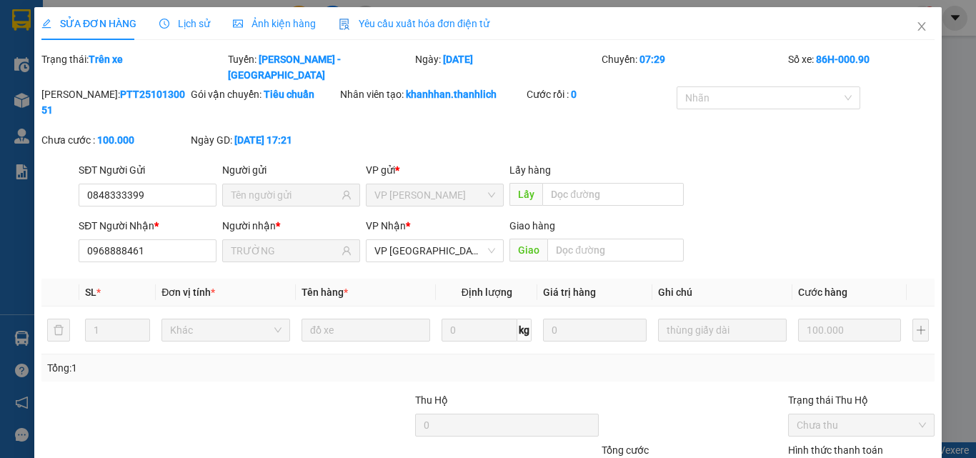
click at [718, 162] on div "SĐT Người Gửi 0848333399 Người gửi VP gửi * VP [PERSON_NAME] Lấy hàng Lấy" at bounding box center [506, 187] width 861 height 50
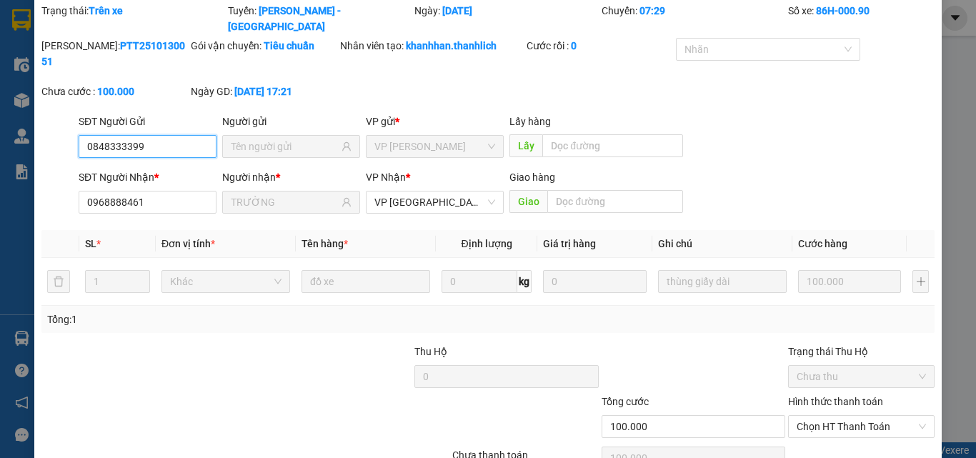
scroll to position [93, 0]
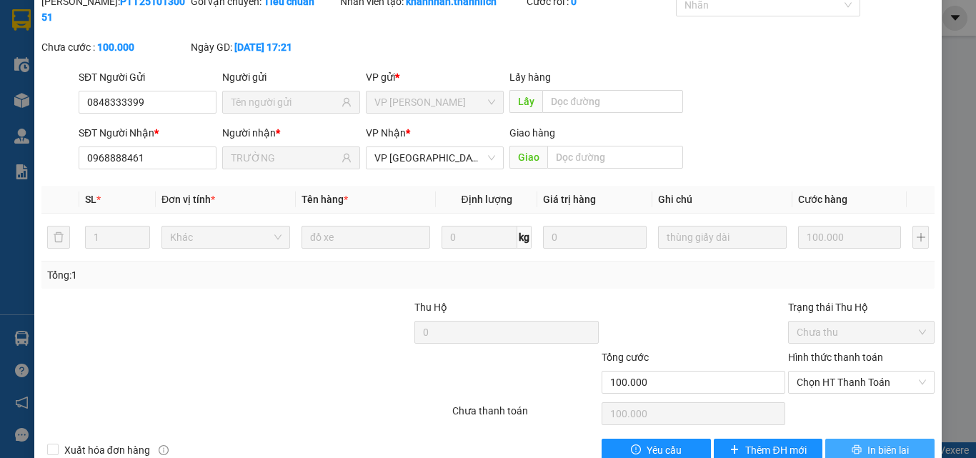
click at [867, 442] on span "In biên lai" at bounding box center [887, 450] width 41 height 16
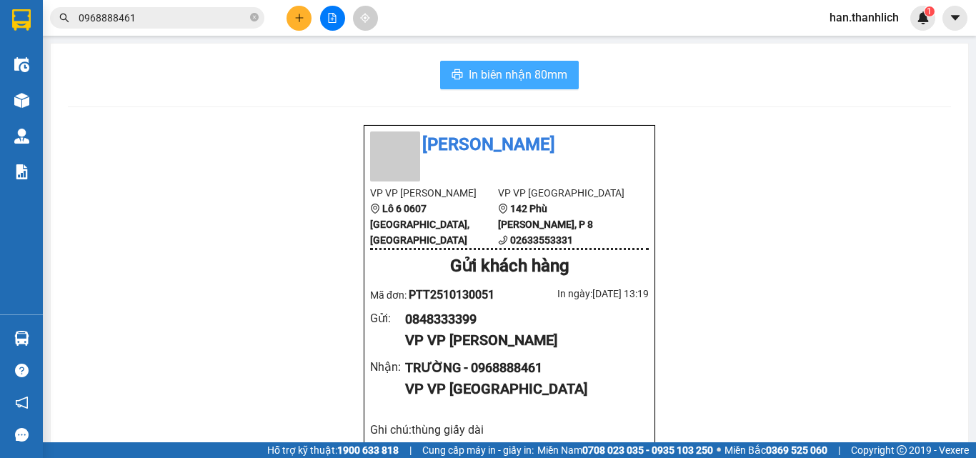
click at [477, 69] on span "In biên nhận 80mm" at bounding box center [518, 75] width 99 height 18
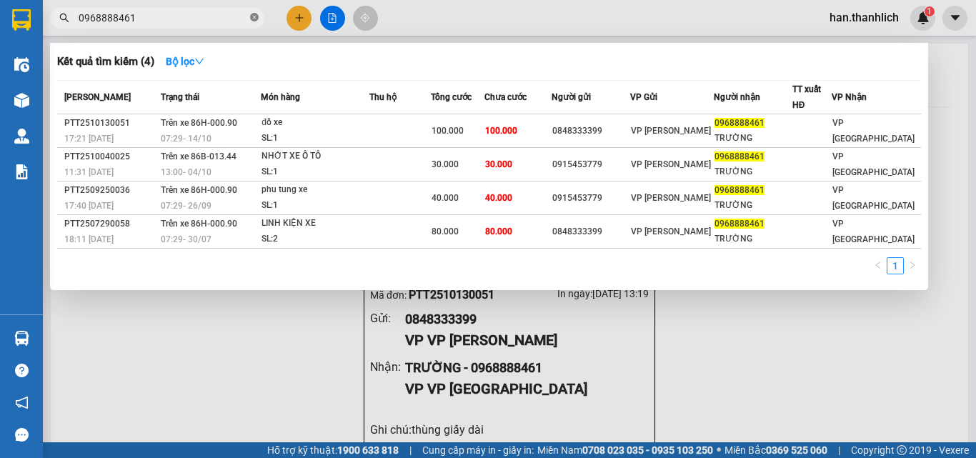
click at [251, 18] on icon "close-circle" at bounding box center [254, 17] width 9 height 9
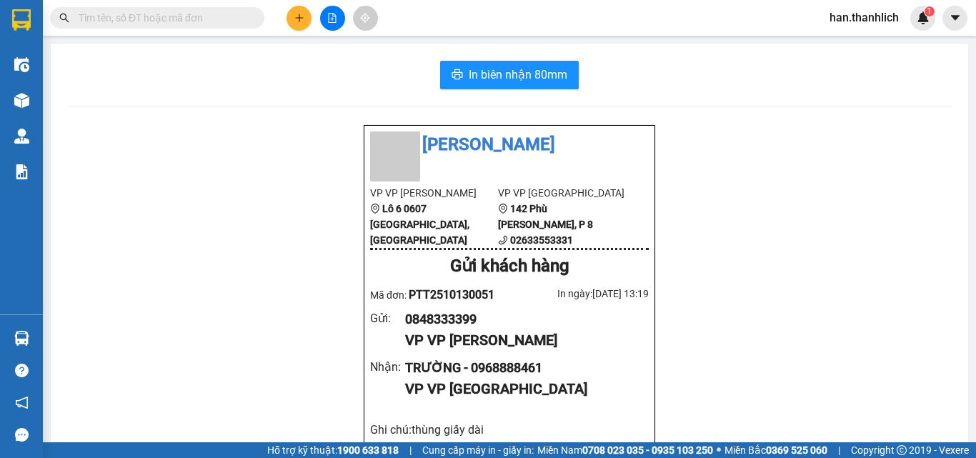
click at [191, 16] on input "text" at bounding box center [163, 18] width 169 height 16
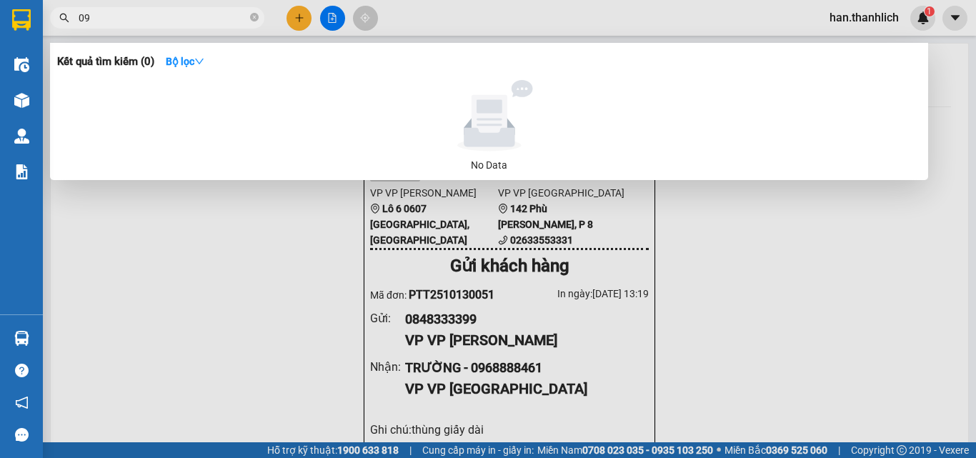
type input "0"
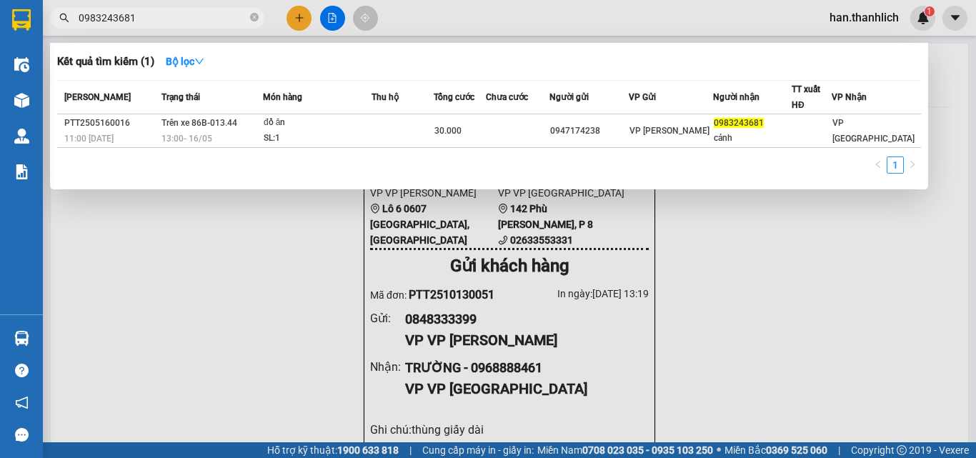
type input "0983243681"
click at [723, 351] on div at bounding box center [488, 229] width 976 height 458
